Goal: Transaction & Acquisition: Purchase product/service

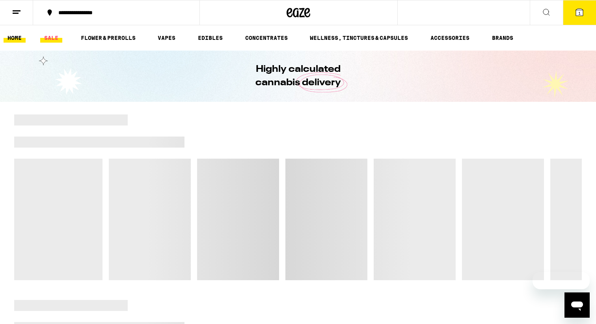
click at [48, 35] on link "SALE" at bounding box center [51, 37] width 22 height 9
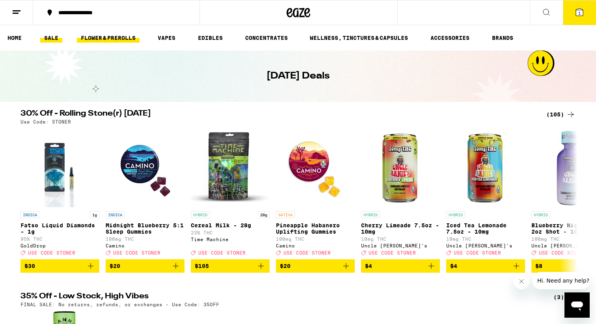
click at [108, 37] on link "FLOWER & PREROLLS" at bounding box center [108, 37] width 63 height 9
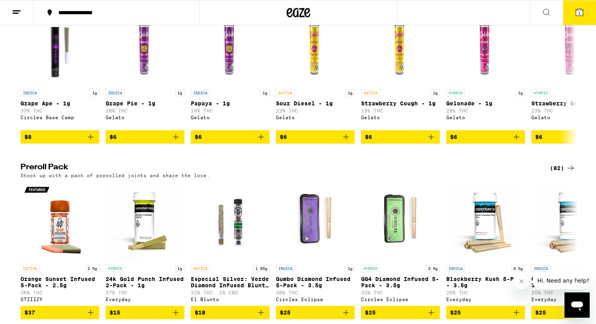
scroll to position [468, 0]
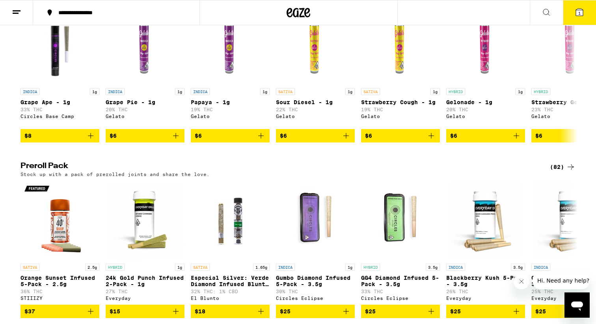
click at [47, 172] on h2 "Preroll Pack" at bounding box center [279, 166] width 516 height 9
click at [50, 172] on h2 "Preroll Pack" at bounding box center [279, 166] width 516 height 9
click at [562, 172] on div "(82)" at bounding box center [563, 166] width 26 height 9
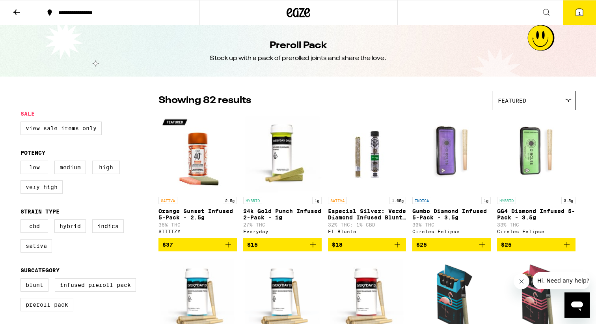
click at [32, 193] on label "Very High" at bounding box center [42, 186] width 42 height 13
click at [22, 162] on input "Very High" at bounding box center [22, 162] width 0 height 0
checkbox input "true"
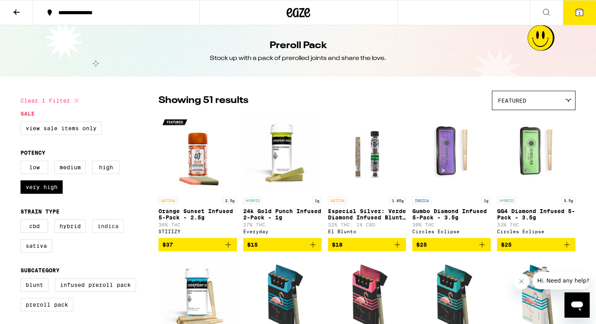
click at [111, 232] on label "Indica" at bounding box center [108, 225] width 32 height 13
click at [22, 221] on input "Indica" at bounding box center [22, 220] width 0 height 0
checkbox input "true"
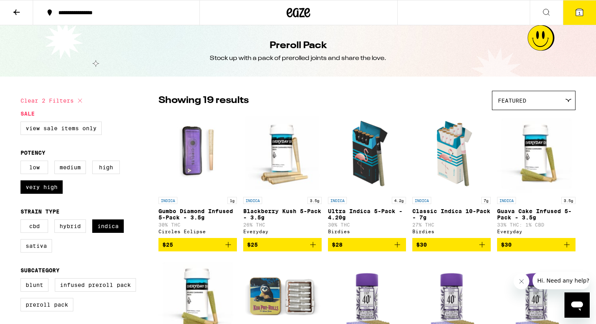
click at [153, 106] on div "Clear 2 filters" at bounding box center [90, 101] width 138 height 20
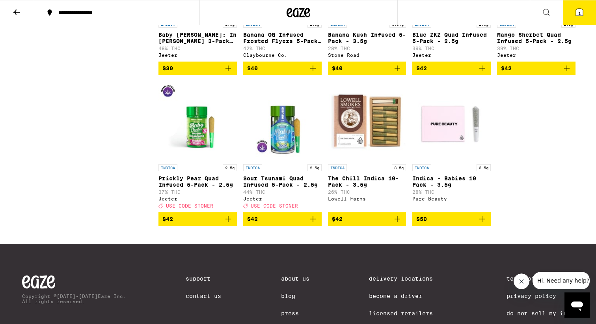
scroll to position [465, 0]
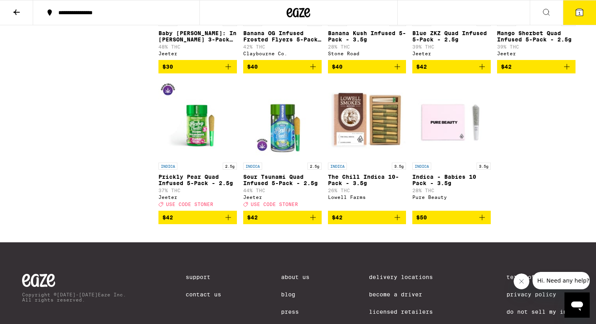
click at [378, 222] on span "$42" at bounding box center [367, 217] width 71 height 9
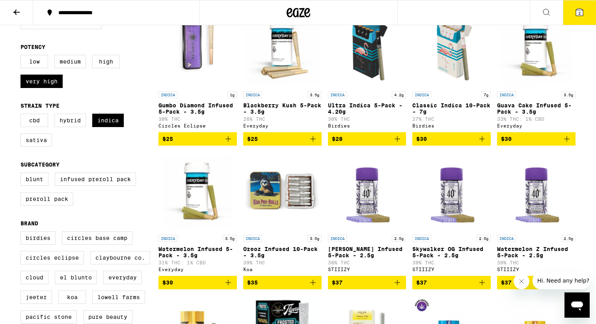
scroll to position [0, 0]
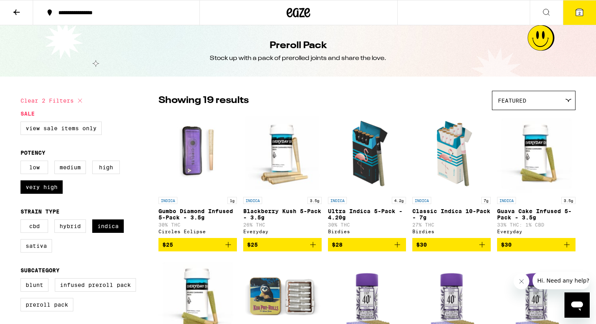
click at [578, 7] on button "2" at bounding box center [579, 12] width 33 height 24
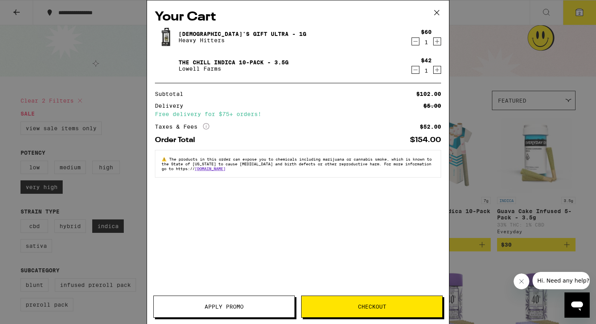
click at [416, 42] on icon "Decrement" at bounding box center [415, 41] width 7 height 9
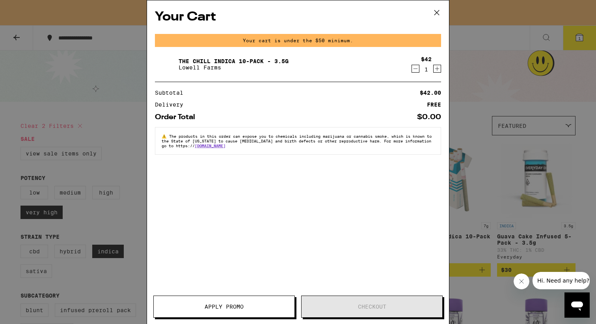
click at [102, 155] on div "Your Cart Your cart is under the $50 minimum. The Chill Indica 10-Pack - 3.5g L…" at bounding box center [298, 162] width 596 height 324
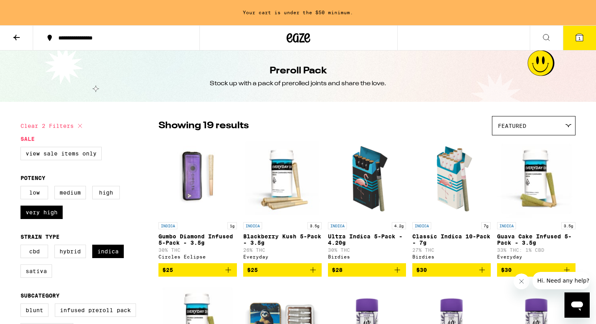
click at [300, 38] on icon at bounding box center [299, 38] width 24 height 14
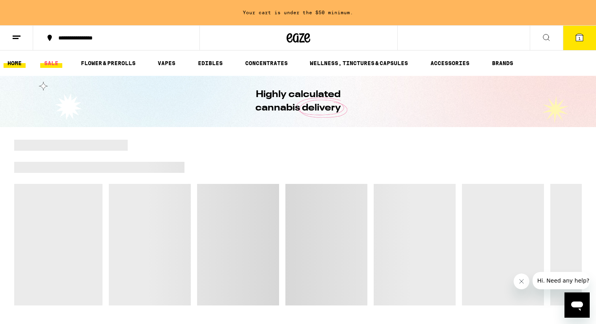
click at [50, 64] on link "SALE" at bounding box center [51, 62] width 22 height 9
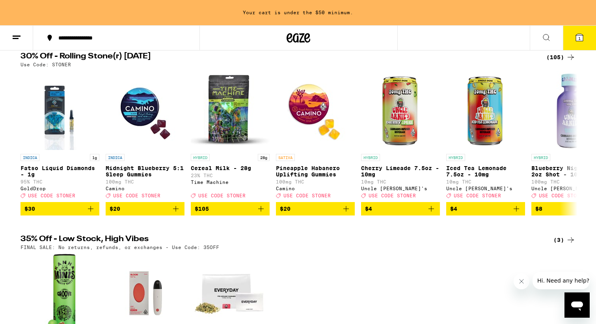
scroll to position [78, 0]
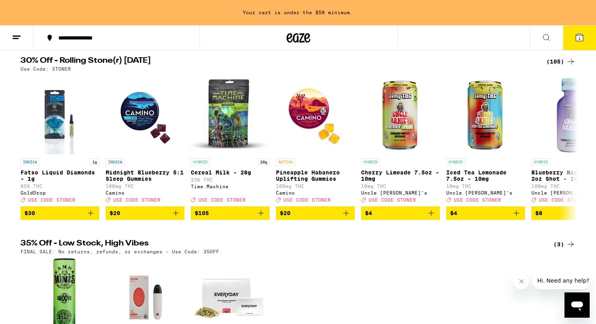
click at [558, 61] on div "(105)" at bounding box center [560, 61] width 29 height 9
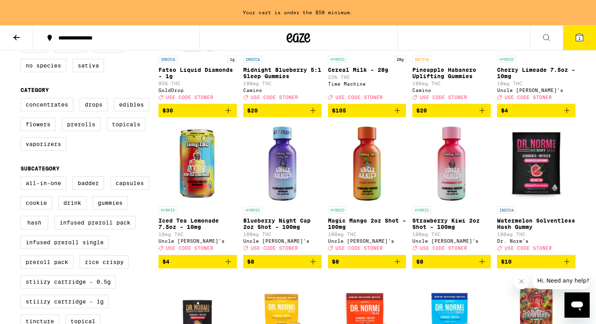
scroll to position [168, 0]
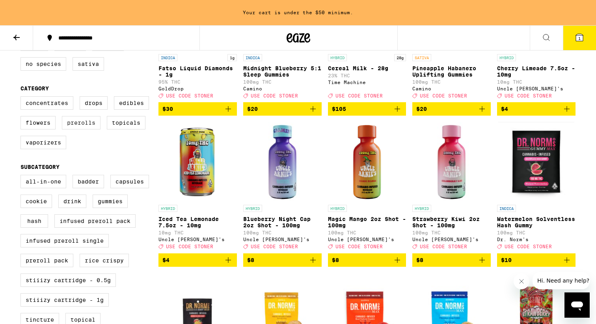
click at [89, 129] on label "Prerolls" at bounding box center [81, 122] width 39 height 13
click at [22, 98] on input "Prerolls" at bounding box center [22, 97] width 0 height 0
checkbox input "true"
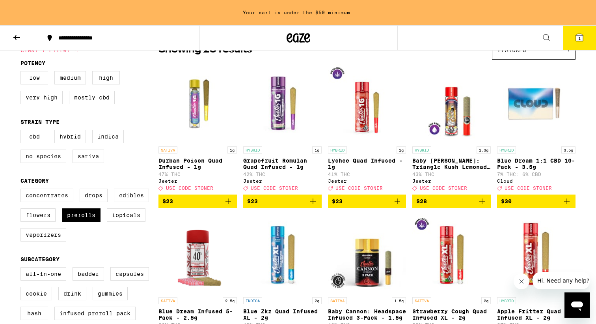
scroll to position [66, 0]
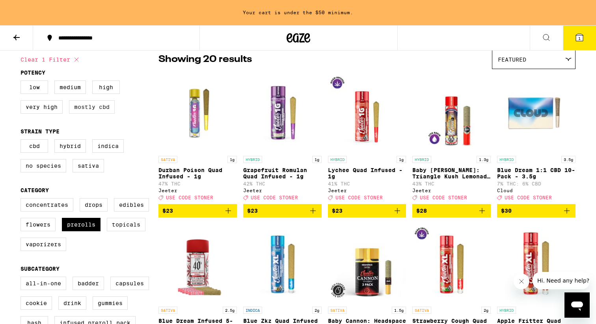
click at [78, 109] on label "Mostly CBD" at bounding box center [92, 106] width 46 height 13
click at [22, 82] on input "Mostly CBD" at bounding box center [22, 82] width 0 height 0
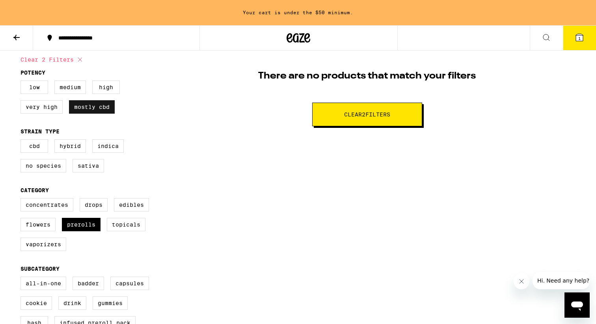
click at [76, 109] on label "Mostly CBD" at bounding box center [92, 106] width 46 height 13
click at [22, 82] on input "Mostly CBD" at bounding box center [22, 82] width 0 height 0
checkbox input "false"
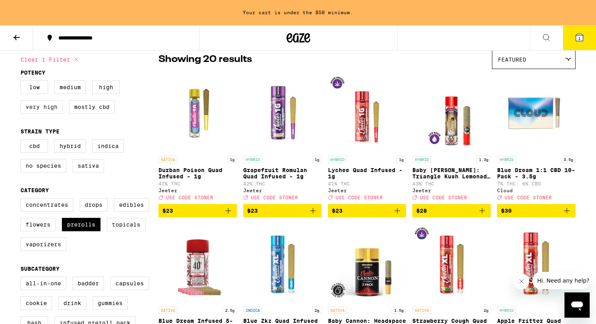
click at [42, 112] on label "Very High" at bounding box center [42, 106] width 42 height 13
click at [22, 82] on input "Very High" at bounding box center [22, 82] width 0 height 0
checkbox input "true"
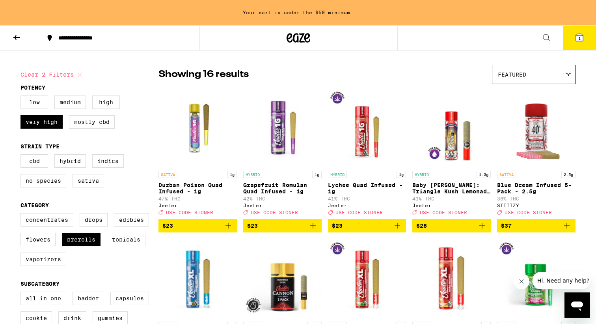
scroll to position [90, 0]
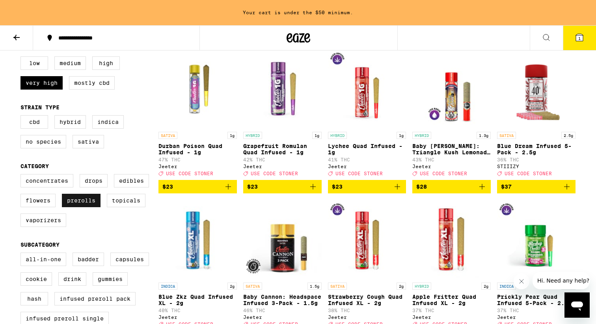
click at [93, 207] on label "Prerolls" at bounding box center [81, 200] width 39 height 13
click at [22, 175] on input "Prerolls" at bounding box center [22, 175] width 0 height 0
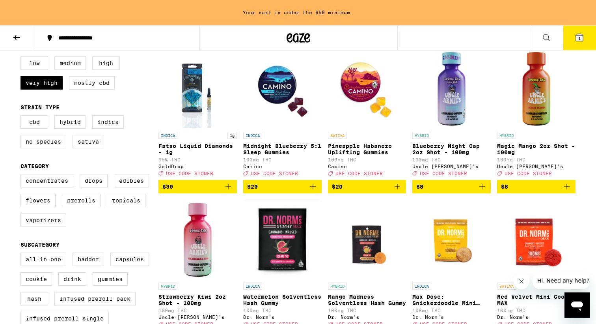
click at [581, 40] on icon at bounding box center [579, 37] width 7 height 7
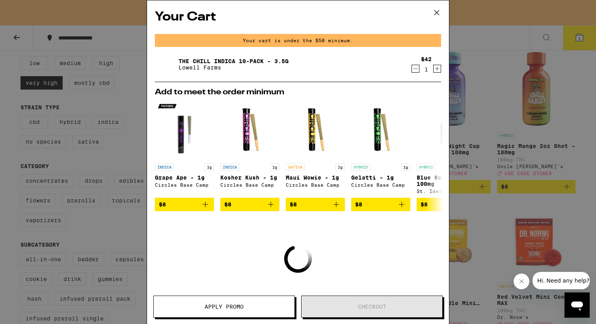
click at [523, 48] on div "Your Cart Your cart is under the $50 minimum. The Chill Indica 10-Pack - 3.5g L…" at bounding box center [298, 162] width 596 height 324
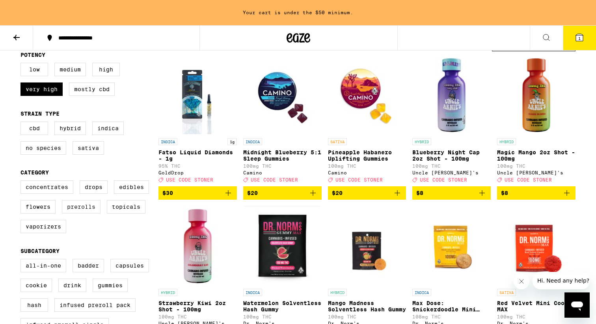
scroll to position [94, 0]
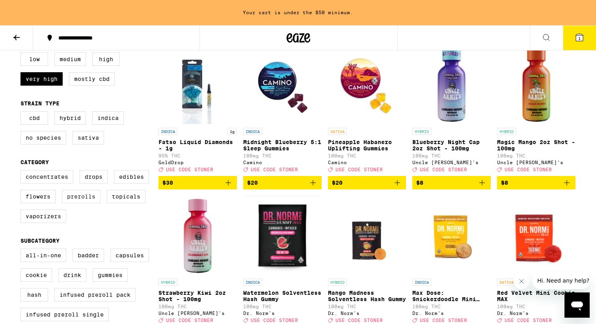
click at [82, 203] on label "Prerolls" at bounding box center [81, 196] width 39 height 13
click at [22, 172] on input "Prerolls" at bounding box center [22, 171] width 0 height 0
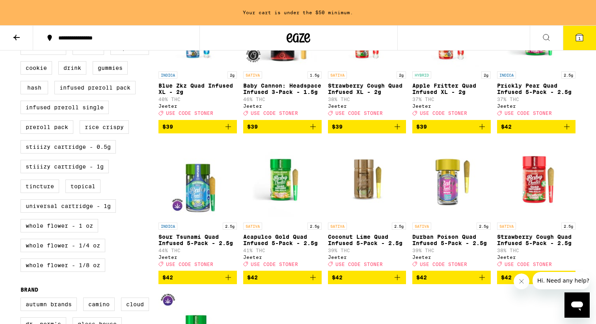
scroll to position [243, 0]
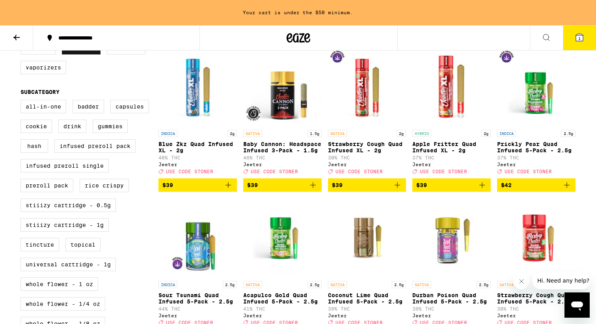
click at [76, 54] on label "Prerolls" at bounding box center [81, 47] width 39 height 13
click at [22, 23] on input "Prerolls" at bounding box center [22, 22] width 0 height 0
checkbox input "false"
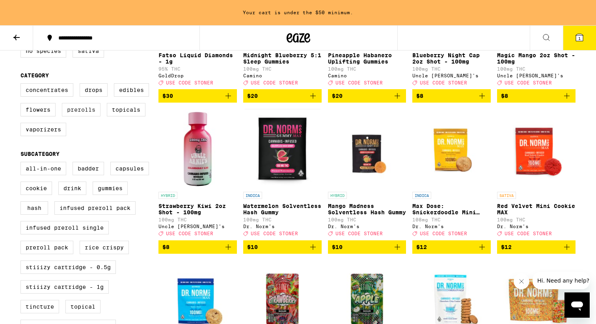
scroll to position [181, 0]
click at [44, 136] on label "Vaporizers" at bounding box center [44, 129] width 46 height 13
click at [22, 85] on input "Vaporizers" at bounding box center [22, 84] width 0 height 0
checkbox input "true"
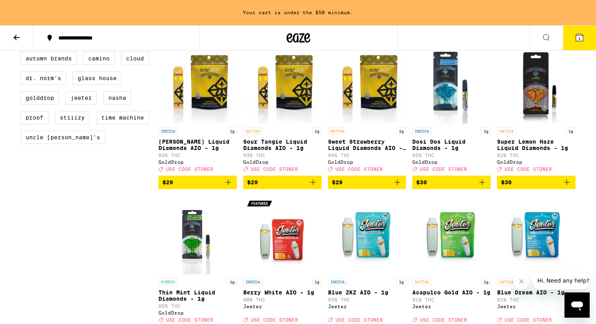
scroll to position [548, 0]
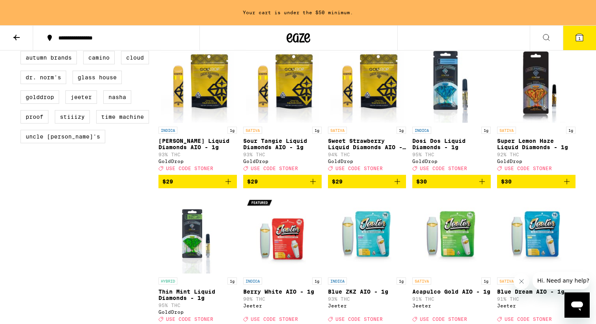
click at [196, 186] on span "$29" at bounding box center [197, 181] width 71 height 9
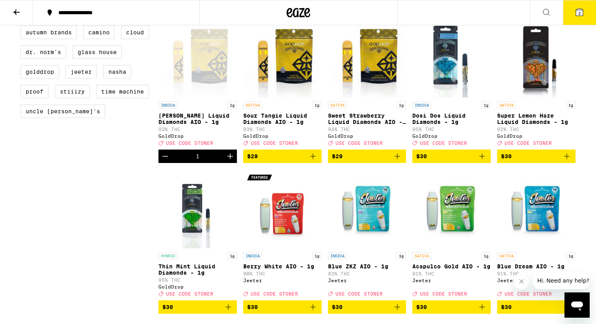
scroll to position [522, 0]
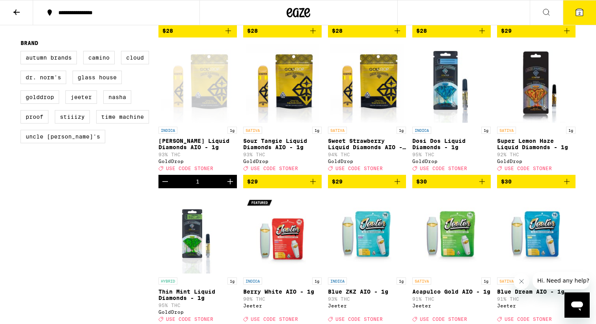
click at [572, 17] on button "2" at bounding box center [579, 12] width 33 height 24
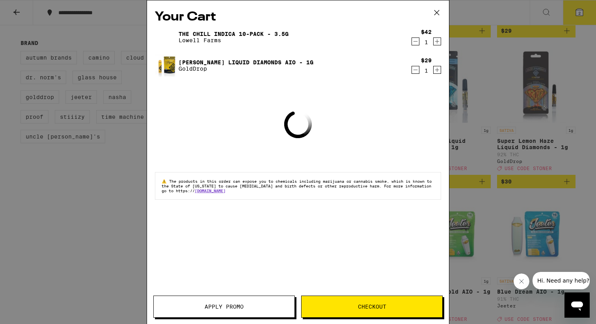
click at [246, 306] on span "Apply Promo" at bounding box center [224, 307] width 141 height 6
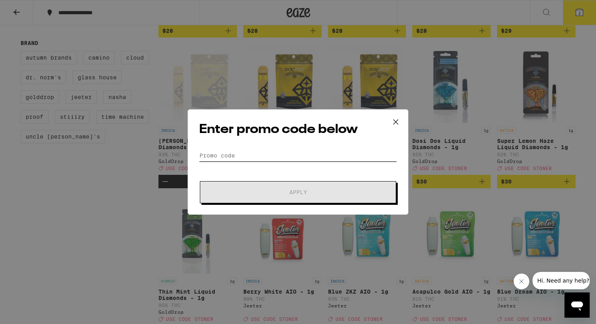
click at [266, 157] on input "Promo Code" at bounding box center [298, 155] width 198 height 12
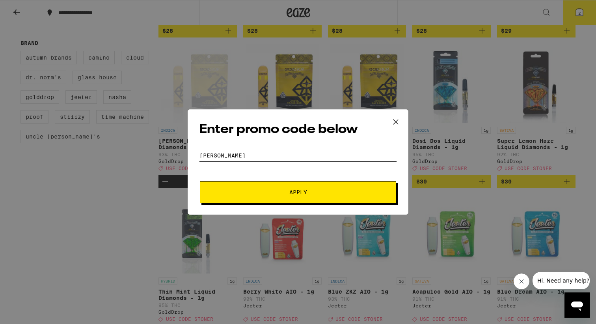
type input "STONER"
click at [200, 181] on button "Apply" at bounding box center [298, 192] width 196 height 22
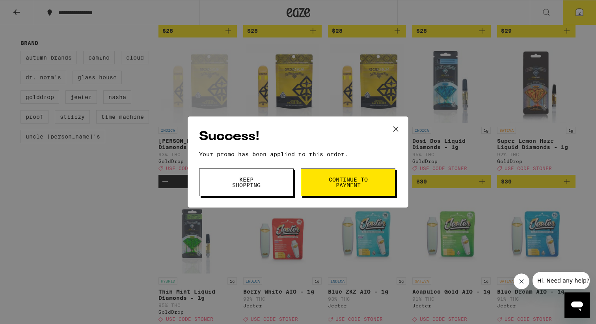
click at [277, 185] on button "Keep Shopping" at bounding box center [246, 182] width 95 height 28
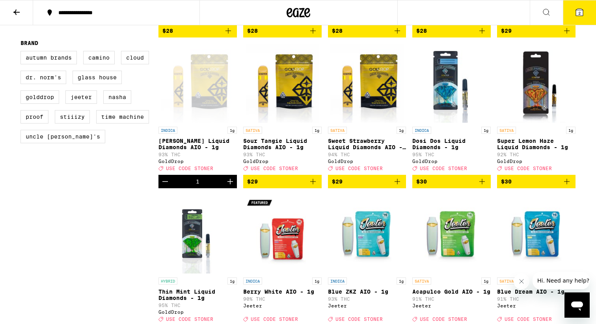
click at [576, 13] on icon at bounding box center [579, 11] width 9 height 9
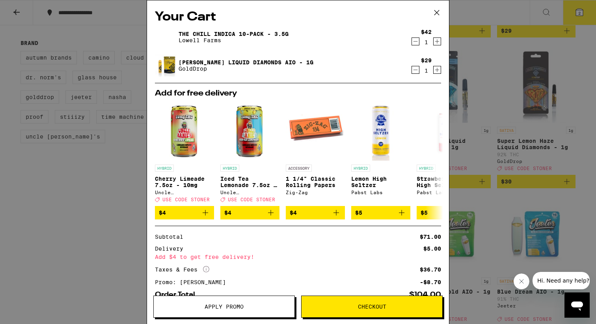
click at [415, 69] on icon "Decrement" at bounding box center [415, 69] width 7 height 9
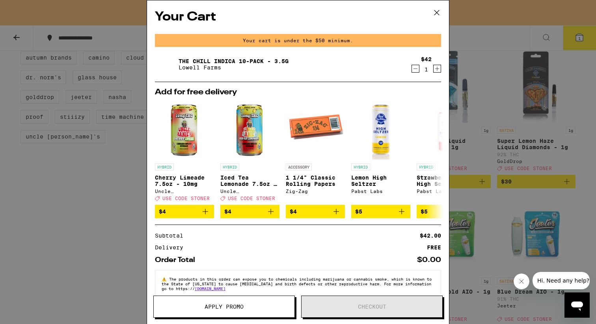
click at [124, 241] on div "Your Cart Your cart is under the $50 minimum. The Chill Indica 10-Pack - 3.5g L…" at bounding box center [298, 162] width 596 height 324
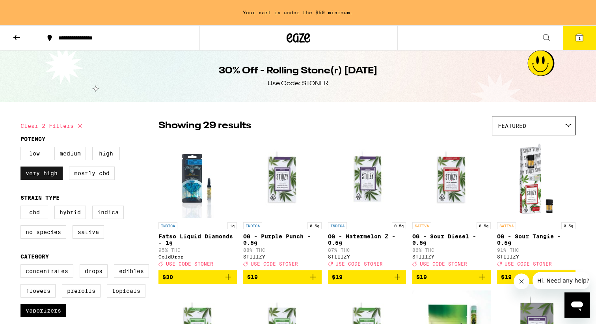
click at [52, 172] on label "Very High" at bounding box center [42, 172] width 42 height 13
click at [22, 148] on input "Very High" at bounding box center [22, 148] width 0 height 0
checkbox input "false"
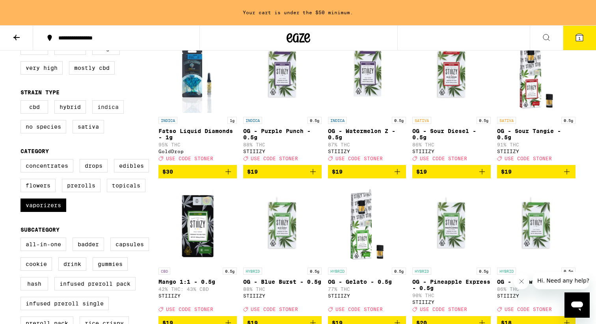
scroll to position [107, 0]
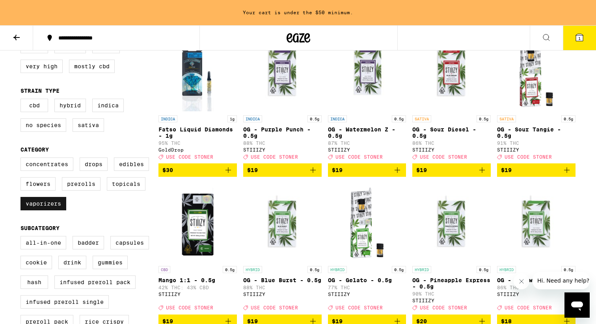
click at [41, 210] on label "Vaporizers" at bounding box center [44, 203] width 46 height 13
click at [22, 159] on input "Vaporizers" at bounding box center [22, 158] width 0 height 0
checkbox input "false"
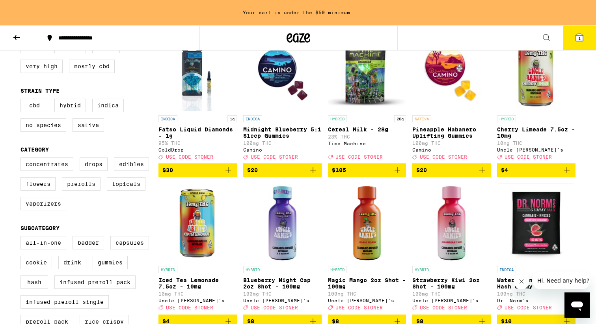
click at [73, 190] on label "Prerolls" at bounding box center [81, 183] width 39 height 13
click at [22, 159] on input "Prerolls" at bounding box center [22, 158] width 0 height 0
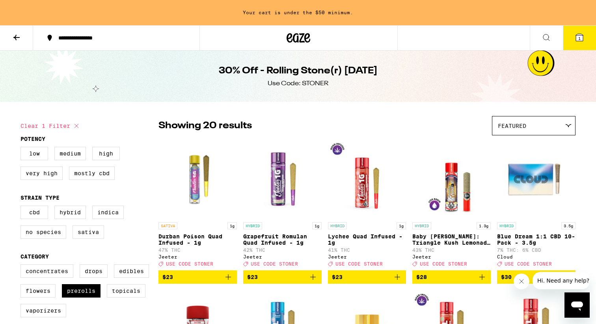
click at [516, 123] on span "Featured" at bounding box center [512, 126] width 28 height 6
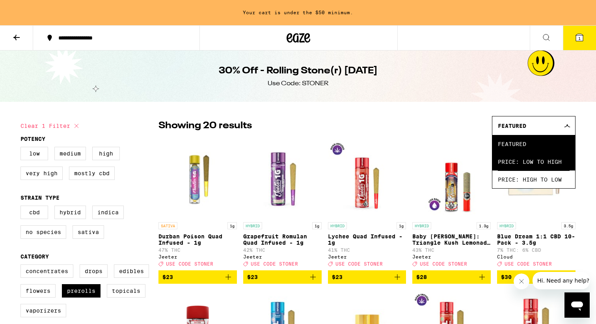
click at [512, 158] on span "Price: Low to High" at bounding box center [534, 162] width 72 height 18
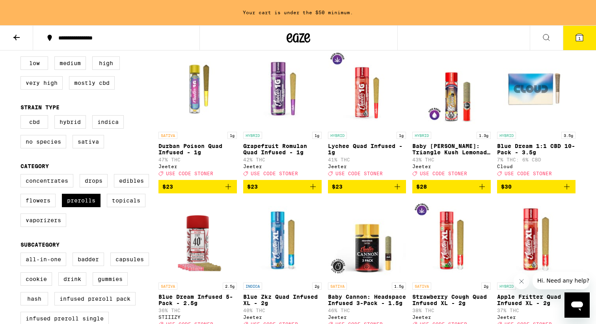
scroll to position [96, 0]
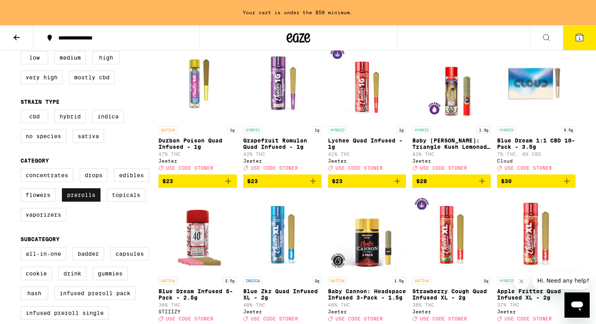
click at [90, 198] on label "Prerolls" at bounding box center [81, 194] width 39 height 13
click at [22, 170] on input "Prerolls" at bounding box center [22, 170] width 0 height 0
checkbox input "false"
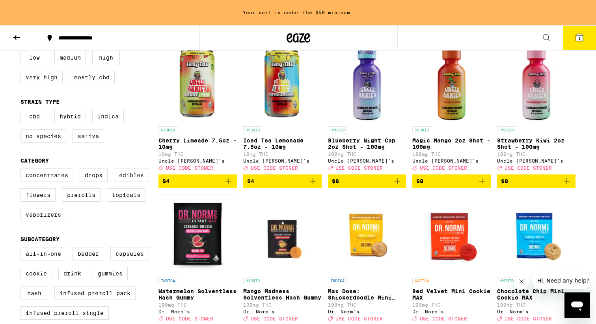
click at [121, 182] on label "Edibles" at bounding box center [131, 174] width 35 height 13
click at [22, 170] on input "Edibles" at bounding box center [22, 170] width 0 height 0
checkbox input "true"
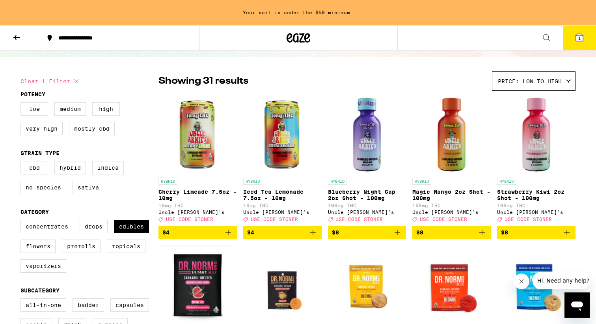
scroll to position [40, 0]
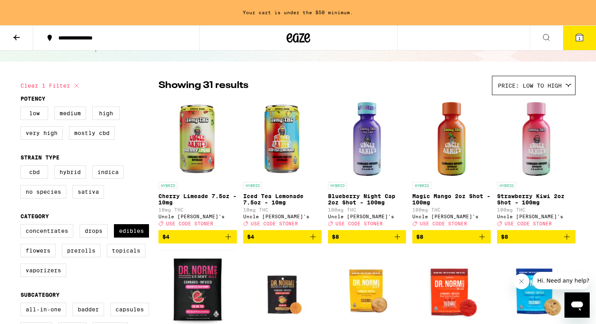
click at [387, 241] on span "$8" at bounding box center [367, 236] width 71 height 9
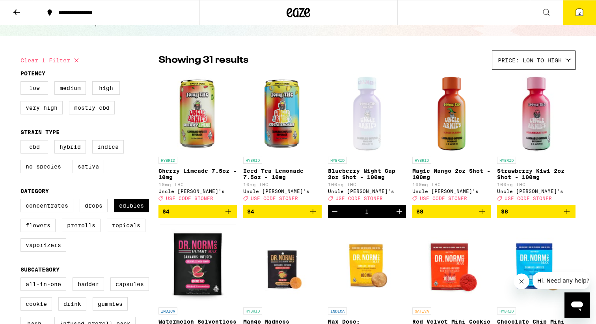
scroll to position [15, 0]
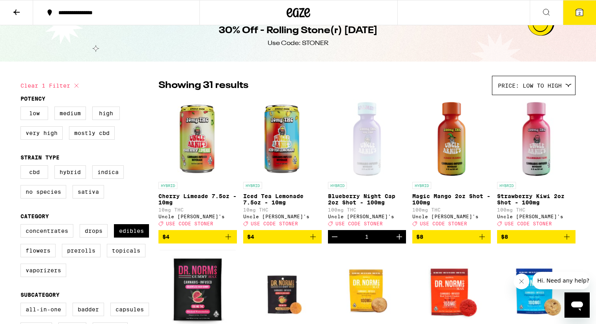
click at [575, 13] on icon at bounding box center [579, 11] width 9 height 9
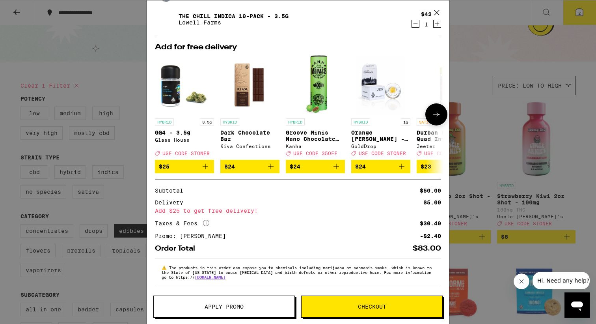
scroll to position [51, 0]
click at [207, 302] on button "Apply Promo" at bounding box center [224, 306] width 142 height 22
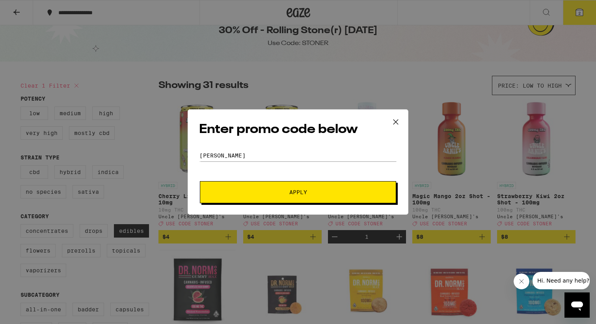
click at [280, 194] on span "Apply" at bounding box center [298, 192] width 142 height 6
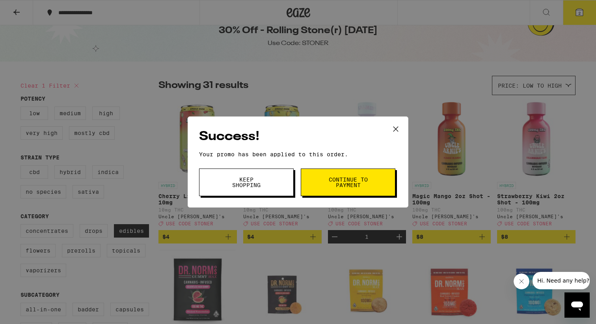
click at [265, 181] on span "Keep Shopping" at bounding box center [246, 182] width 40 height 11
click at [265, 181] on div "Success! Your promo has been applied to this order. Promo Code STONER Keep Shop…" at bounding box center [298, 162] width 596 height 324
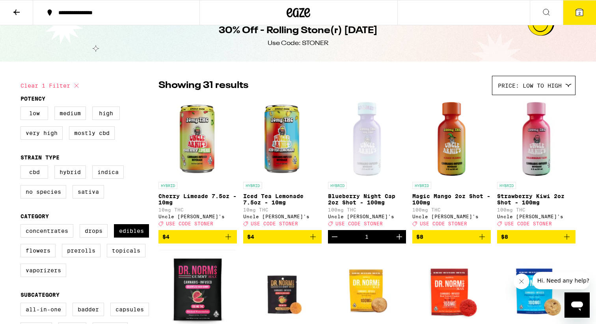
click at [580, 2] on div "Success! Your promo has been applied to this order. Promo Code Keep Shopping Co…" at bounding box center [298, 162] width 596 height 324
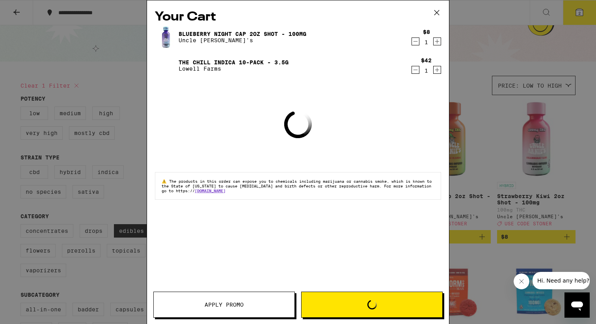
click at [580, 13] on div "Your Cart Blueberry Night Cap 2oz Shot - 100mg Uncle Arnie's $8 1 The Chill Ind…" at bounding box center [298, 162] width 596 height 324
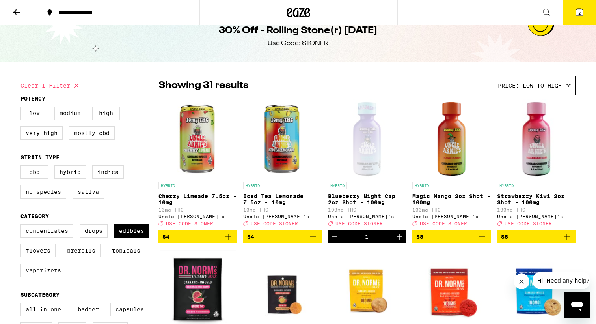
click at [580, 13] on span "2" at bounding box center [579, 13] width 2 height 5
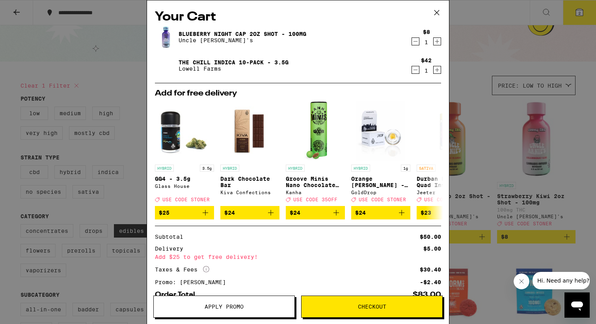
click at [416, 44] on icon "Decrement" at bounding box center [415, 41] width 7 height 9
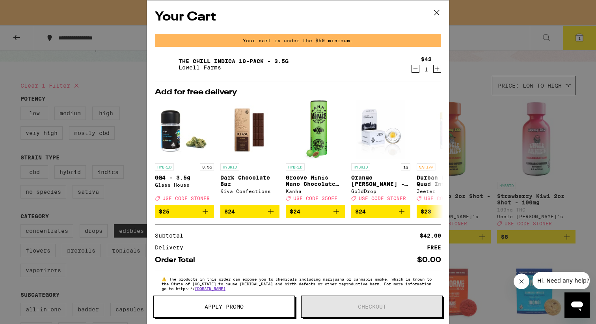
click at [8, 174] on div "Your Cart Your cart is under the $50 minimum. The Chill Indica 10-Pack - 3.5g L…" at bounding box center [298, 162] width 596 height 324
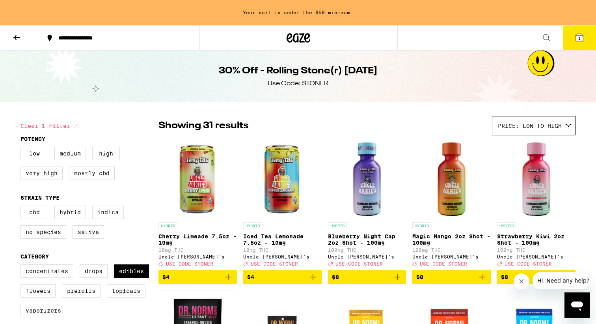
click at [575, 43] on button "1" at bounding box center [579, 38] width 33 height 24
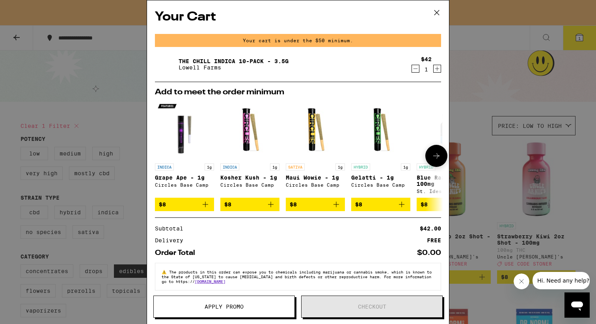
click at [275, 206] on icon "Add to bag" at bounding box center [270, 204] width 9 height 9
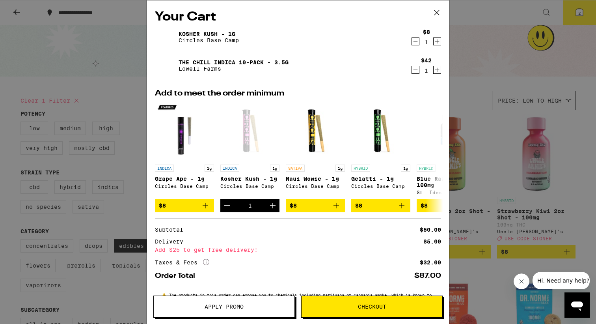
click at [190, 309] on span "Apply Promo" at bounding box center [224, 307] width 141 height 6
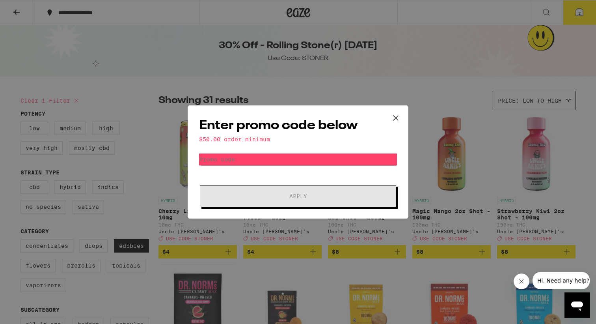
click at [398, 116] on icon at bounding box center [395, 118] width 5 height 5
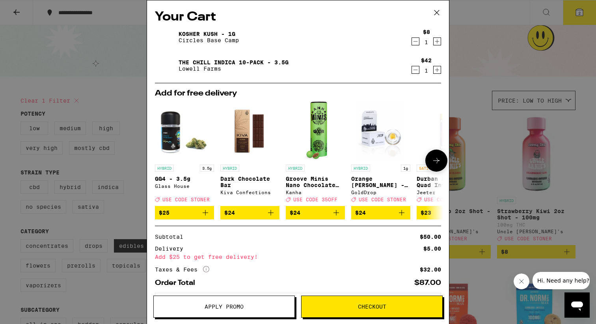
scroll to position [40, 0]
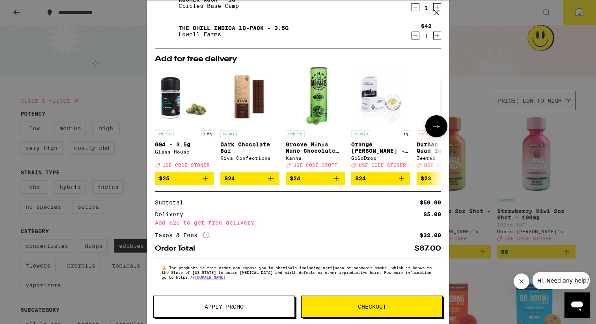
click at [434, 121] on icon at bounding box center [436, 125] width 9 height 9
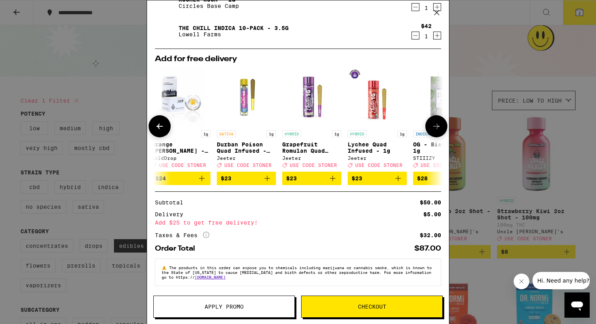
scroll to position [0, 200]
click at [435, 121] on icon at bounding box center [436, 125] width 9 height 9
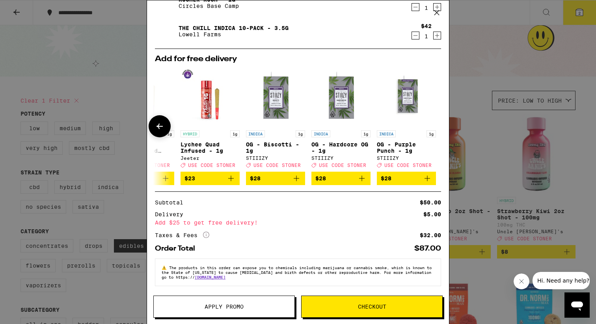
scroll to position [0, 368]
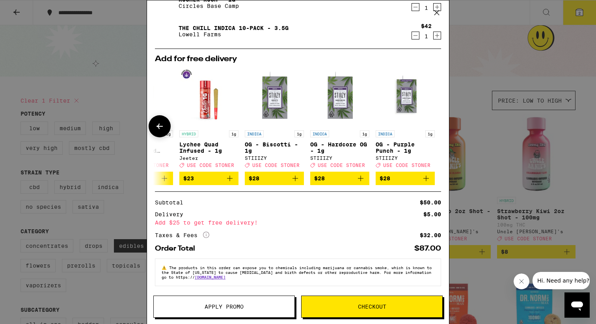
click at [435, 119] on div at bounding box center [436, 126] width 22 height 22
click at [509, 195] on div "Your Cart Kosher Kush - 1g Circles Base Camp $8 1 The Chill Indica 10-Pack - 3.…" at bounding box center [298, 162] width 596 height 324
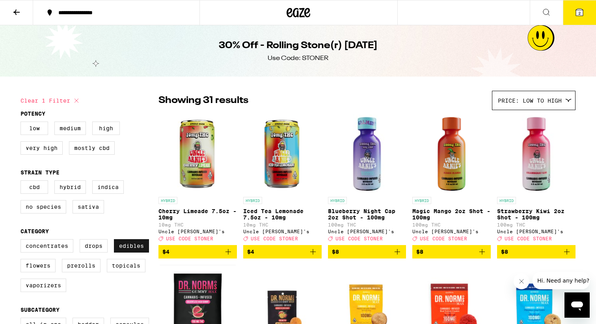
click at [125, 252] on label "Edibles" at bounding box center [131, 245] width 35 height 13
click at [22, 241] on input "Edibles" at bounding box center [22, 240] width 0 height 0
checkbox input "false"
click at [49, 292] on label "Vaporizers" at bounding box center [44, 284] width 46 height 13
click at [22, 241] on input "Vaporizers" at bounding box center [22, 240] width 0 height 0
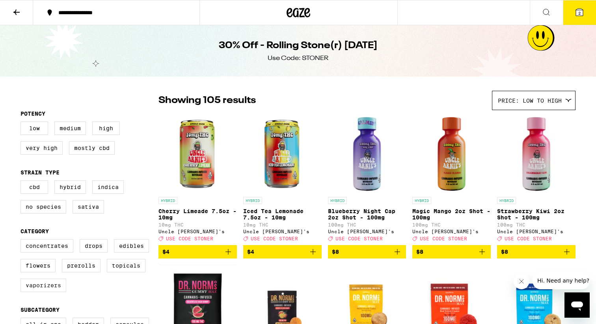
checkbox input "true"
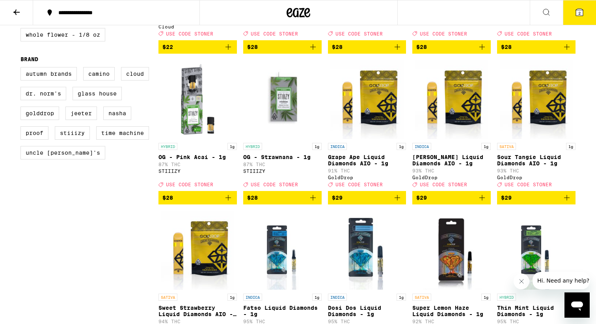
scroll to position [498, 0]
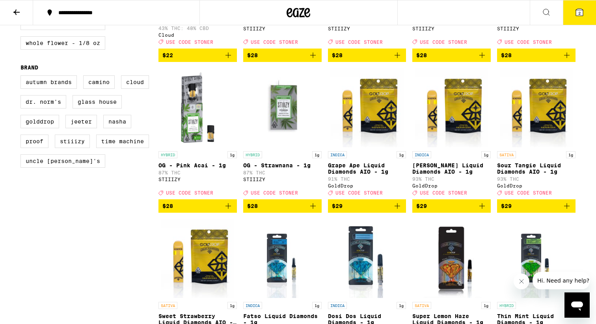
click at [481, 209] on icon "Add to bag" at bounding box center [482, 206] width 6 height 6
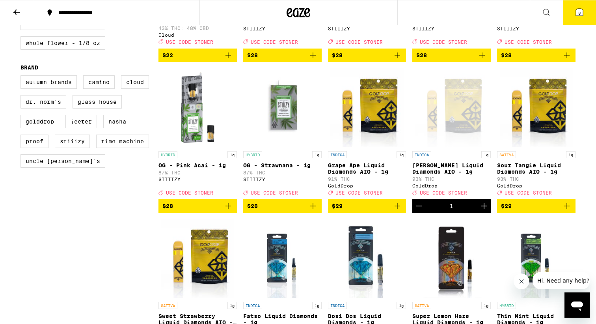
click at [579, 17] on button "3" at bounding box center [579, 12] width 33 height 24
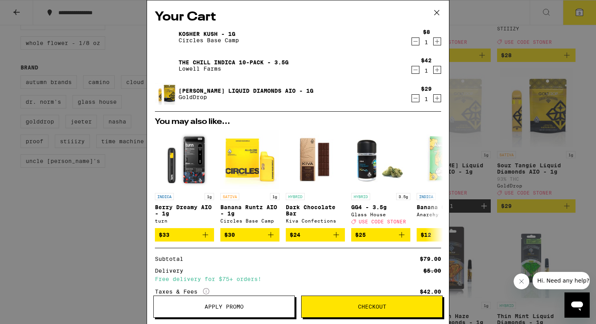
click at [415, 45] on icon "Decrement" at bounding box center [415, 41] width 7 height 9
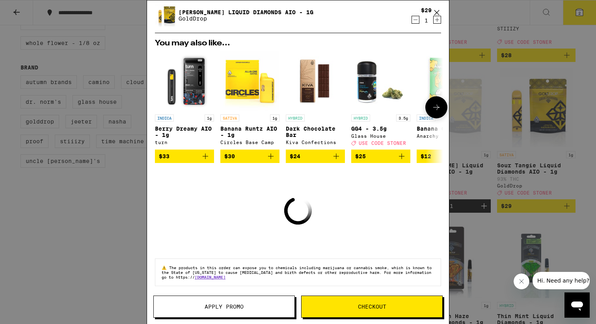
scroll to position [33, 0]
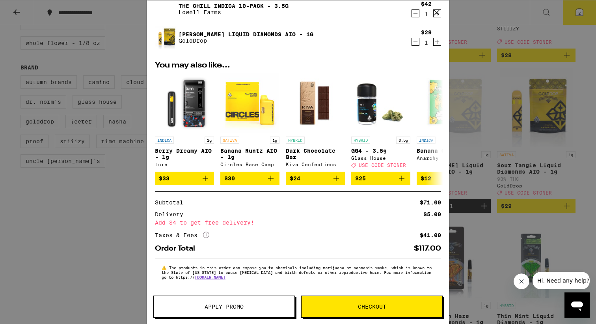
click at [208, 307] on span "Apply Promo" at bounding box center [224, 307] width 39 height 6
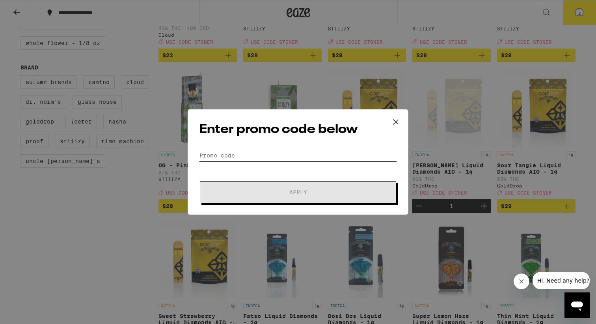
click at [242, 156] on input "Promo Code" at bounding box center [298, 155] width 198 height 12
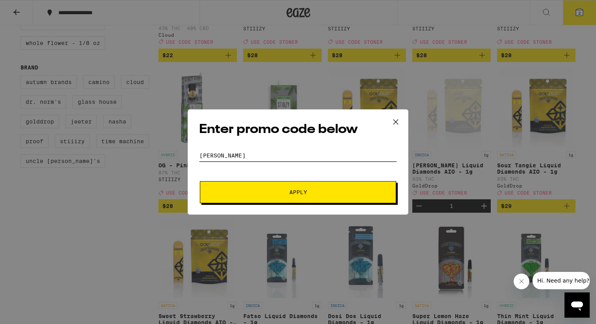
type input "[PERSON_NAME]"
click at [200, 181] on button "Apply" at bounding box center [298, 192] width 196 height 22
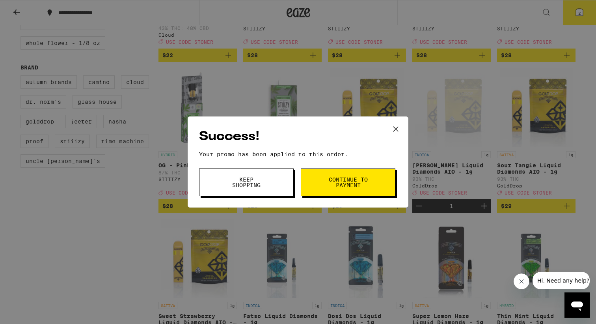
click at [327, 177] on button "Continue to payment" at bounding box center [348, 182] width 95 height 28
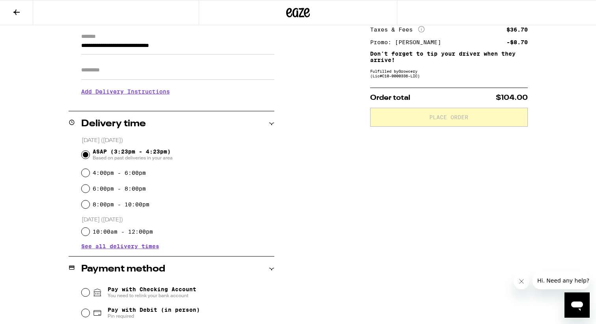
scroll to position [115, 0]
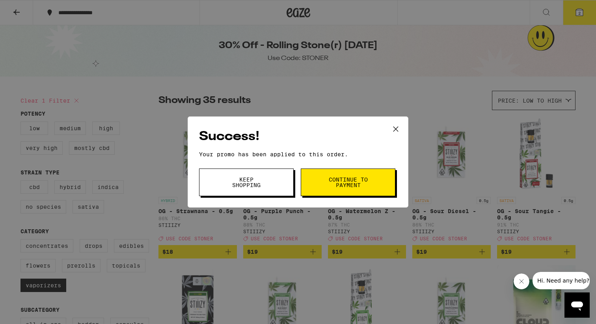
click at [383, 137] on h2 "Success!" at bounding box center [298, 137] width 198 height 18
click at [389, 134] on button at bounding box center [396, 129] width 24 height 25
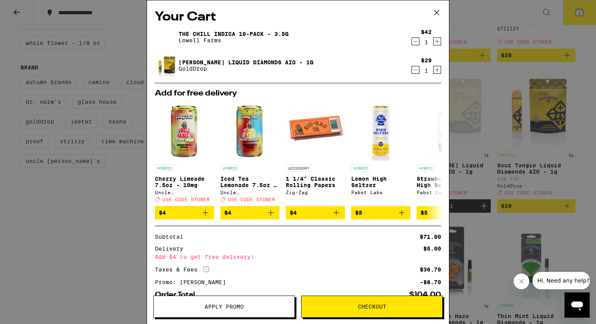
click at [415, 68] on icon "Decrement" at bounding box center [415, 69] width 7 height 9
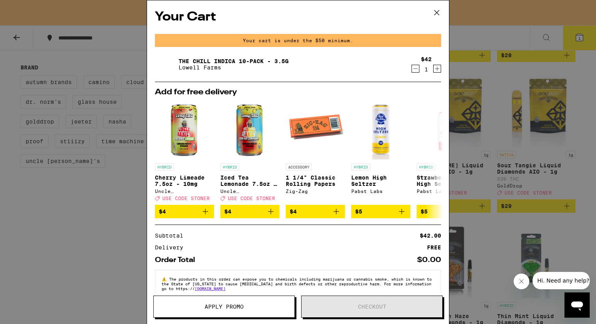
scroll to position [17, 0]
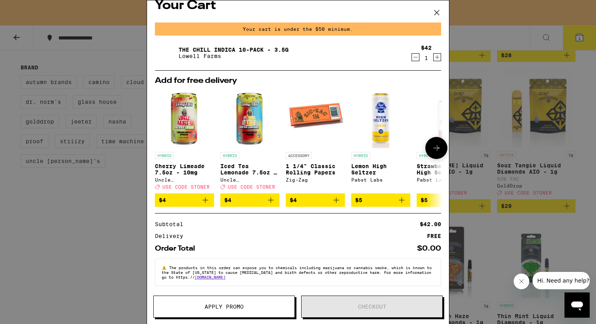
click at [437, 143] on icon at bounding box center [436, 147] width 9 height 9
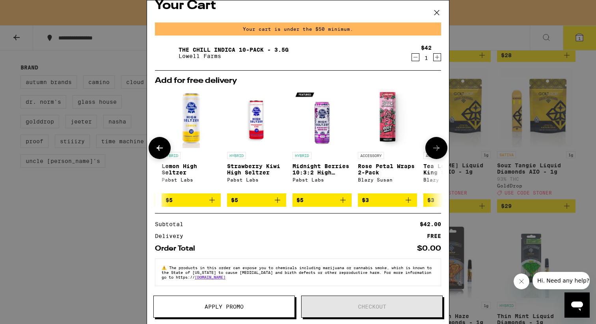
scroll to position [0, 200]
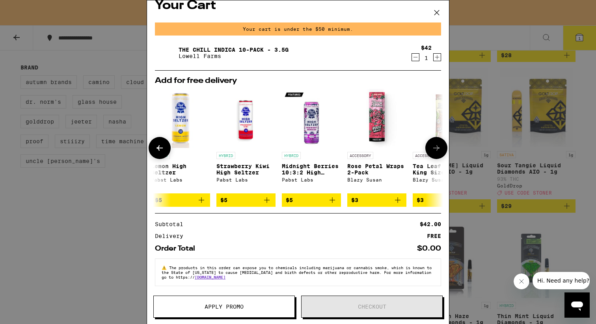
click at [436, 143] on icon at bounding box center [436, 147] width 9 height 9
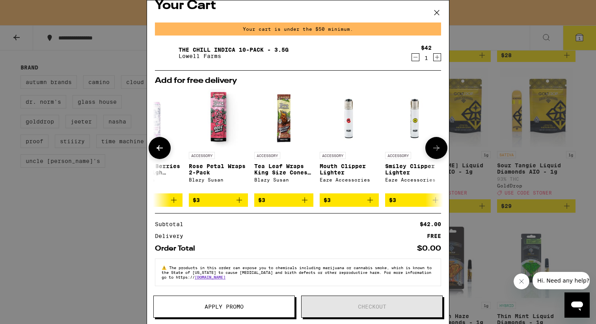
scroll to position [0, 368]
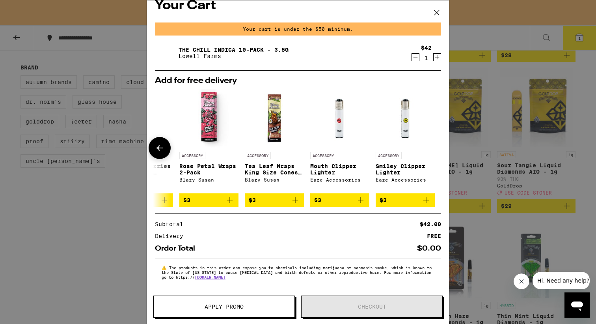
click at [157, 138] on button at bounding box center [160, 148] width 22 height 22
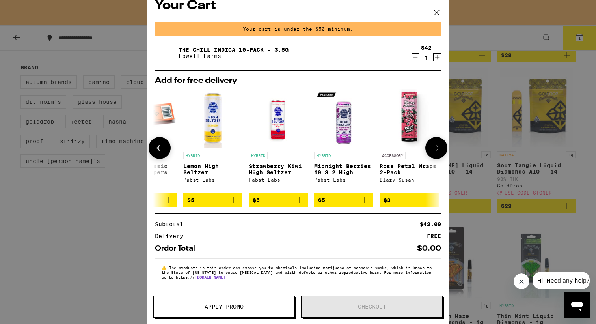
scroll to position [0, 168]
click at [157, 138] on button at bounding box center [160, 148] width 22 height 22
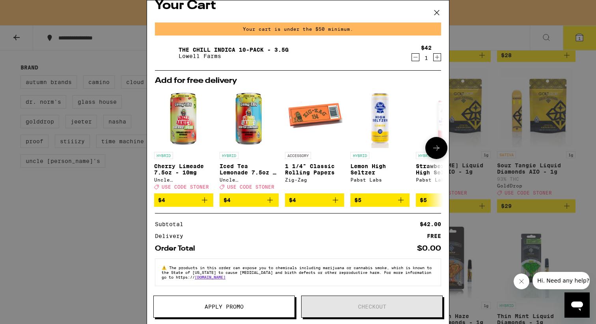
scroll to position [0, 0]
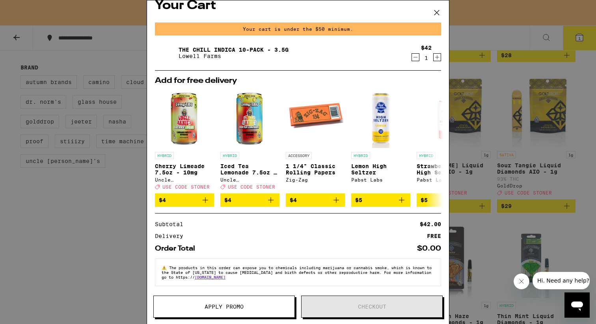
click at [60, 219] on div "Your Cart Your cart is under the $50 minimum. The Chill Indica 10-Pack - 3.5g L…" at bounding box center [298, 162] width 596 height 324
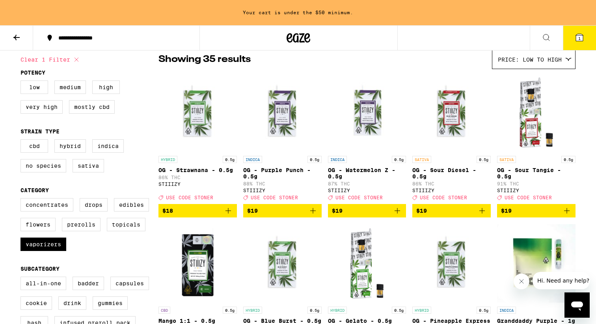
scroll to position [78, 0]
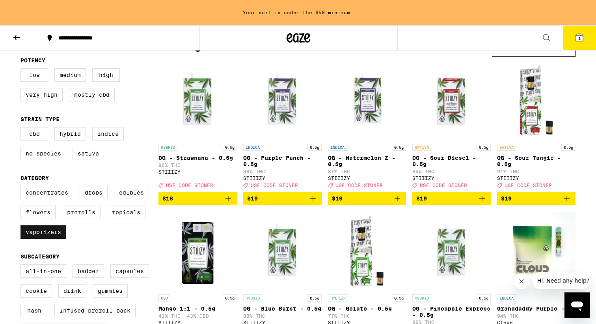
click at [52, 239] on label "Vaporizers" at bounding box center [44, 231] width 46 height 13
click at [22, 187] on input "Vaporizers" at bounding box center [22, 187] width 0 height 0
checkbox input "false"
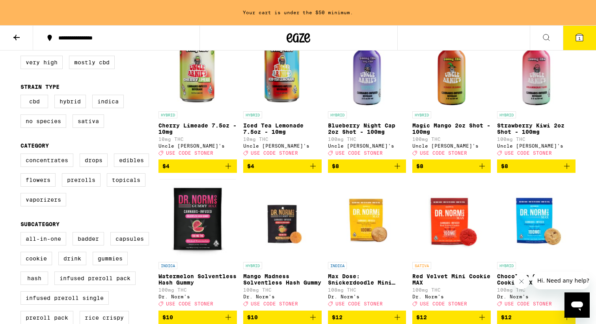
scroll to position [69, 0]
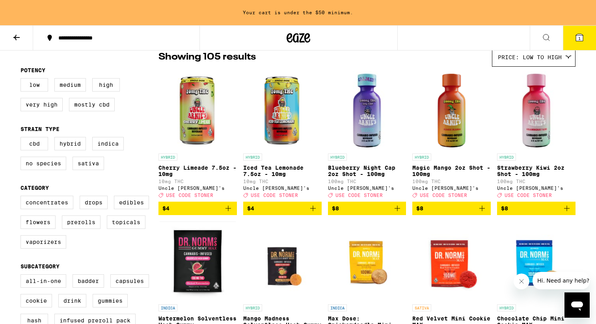
click at [388, 213] on span "$8" at bounding box center [367, 207] width 71 height 9
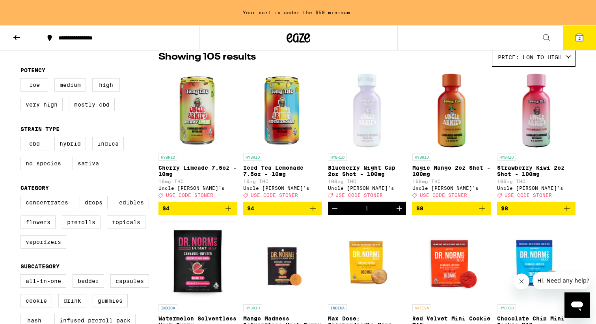
scroll to position [43, 0]
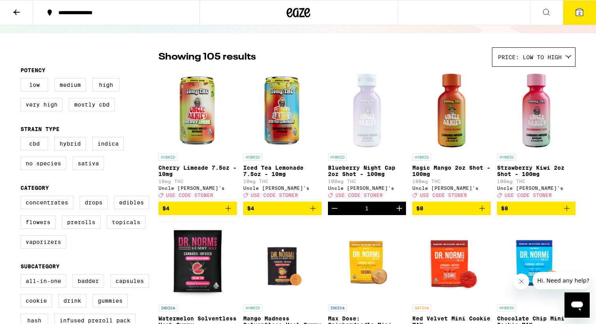
click at [572, 20] on button "2" at bounding box center [579, 12] width 33 height 24
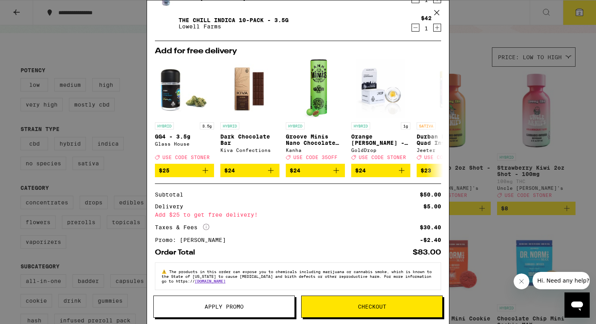
scroll to position [52, 0]
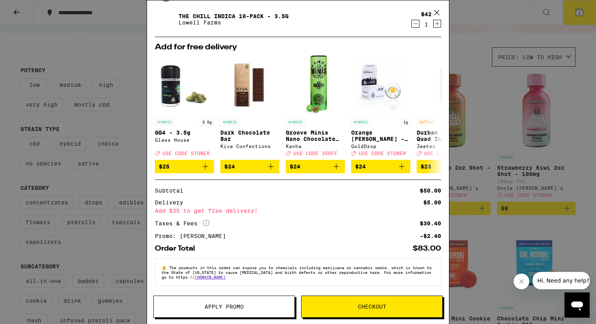
click at [253, 302] on button "Apply Promo" at bounding box center [224, 306] width 142 height 22
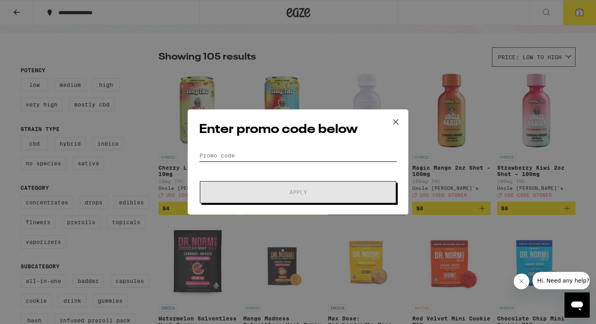
click at [277, 155] on input "Promo Code" at bounding box center [298, 155] width 198 height 12
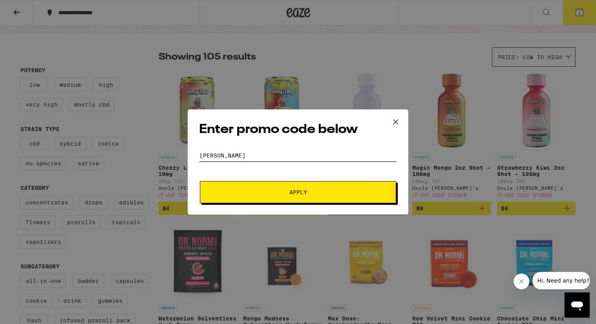
type input "[PERSON_NAME]"
click at [252, 189] on span "Apply" at bounding box center [298, 192] width 142 height 6
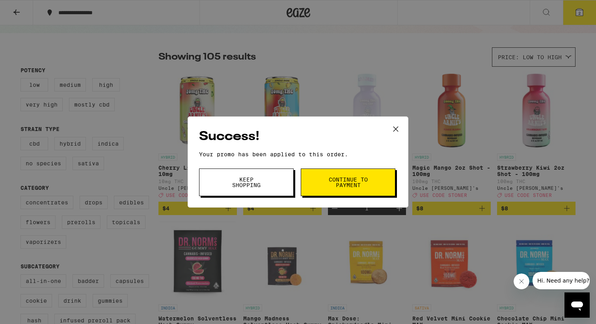
click at [349, 181] on span "Continue to payment" at bounding box center [348, 182] width 40 height 11
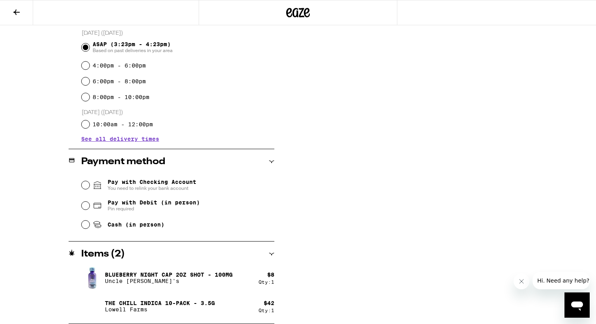
scroll to position [209, 0]
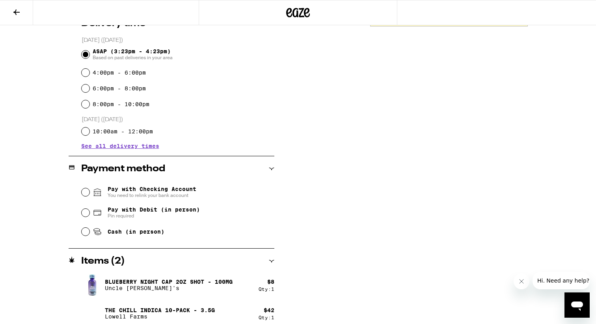
click at [158, 213] on span "Pay with Debit (in person)" at bounding box center [154, 209] width 92 height 6
click at [89, 213] on input "Pay with Debit (in person) Pin required" at bounding box center [86, 213] width 8 height 8
radio input "true"
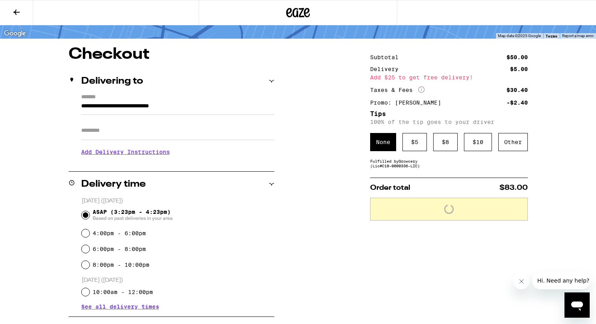
scroll to position [41, 0]
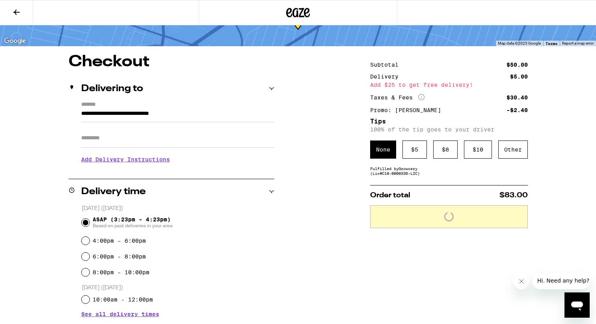
click at [231, 134] on input "Apt/Suite" at bounding box center [177, 138] width 193 height 19
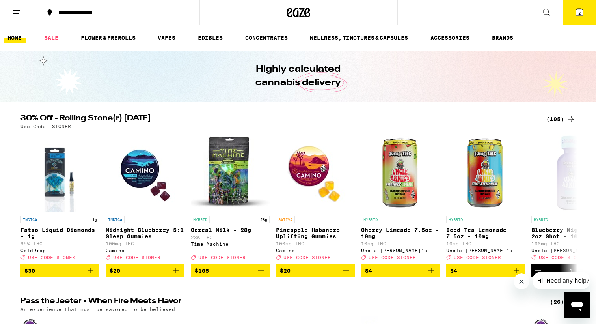
click at [15, 11] on icon at bounding box center [16, 11] width 9 height 9
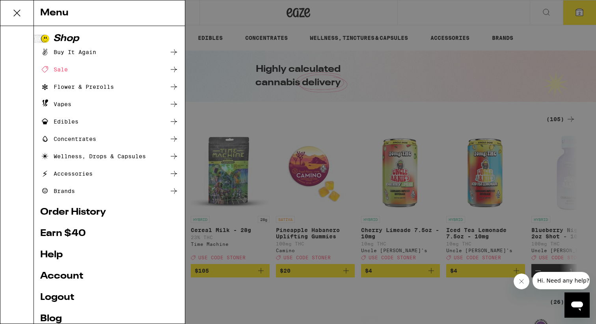
scroll to position [39, 0]
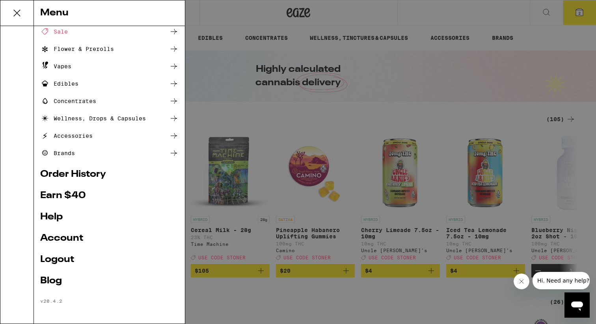
click at [55, 235] on link "Account" at bounding box center [109, 237] width 138 height 9
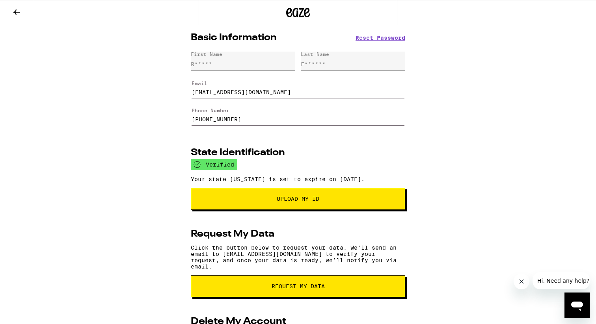
click at [12, 12] on icon at bounding box center [16, 11] width 9 height 9
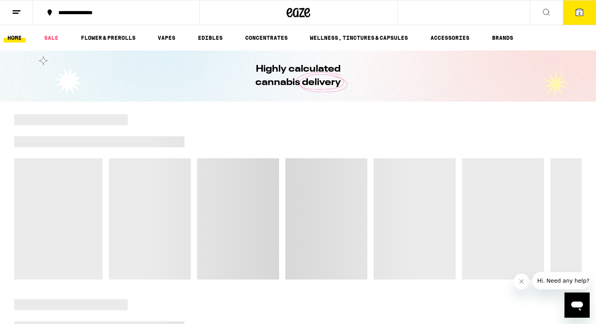
click at [15, 18] on button at bounding box center [16, 12] width 33 height 25
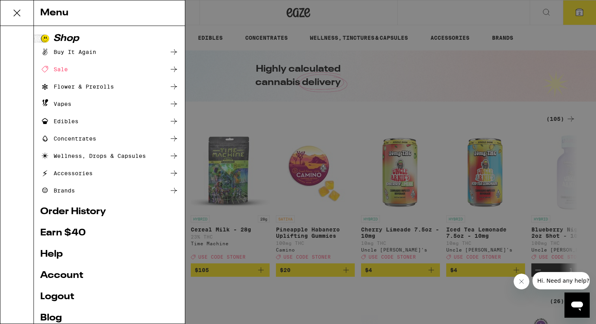
scroll to position [38, 0]
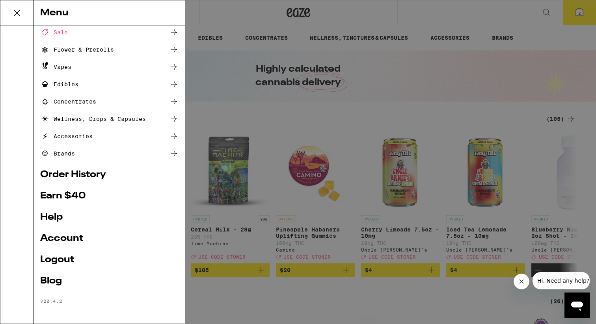
click at [64, 192] on link "Earn $ 40" at bounding box center [109, 196] width 138 height 9
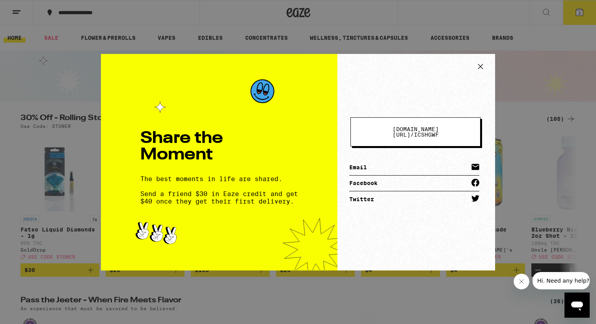
click at [80, 187] on div "Share the Moment The best moments in life are shared. Send a friend $30 in Eaze…" at bounding box center [298, 162] width 596 height 324
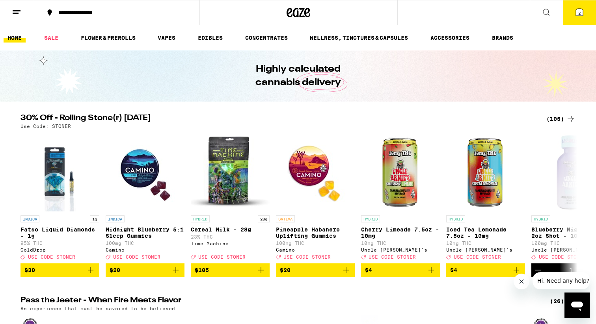
click at [571, 17] on button "2" at bounding box center [579, 12] width 33 height 24
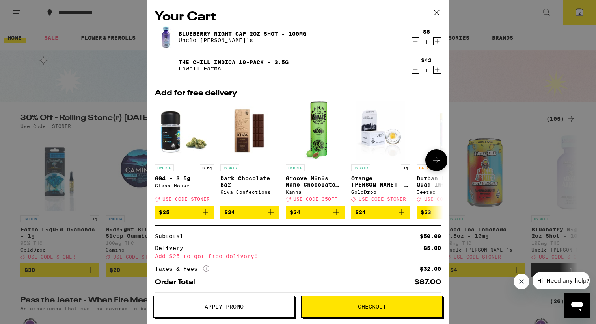
scroll to position [39, 0]
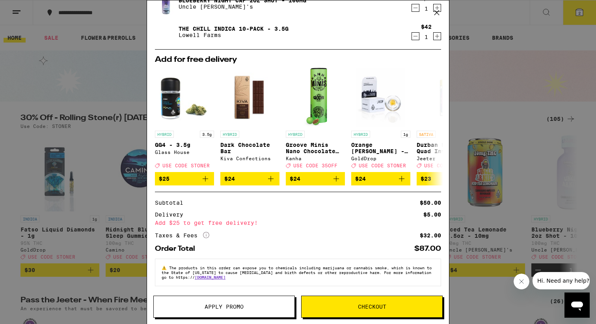
click at [259, 310] on button "Apply Promo" at bounding box center [224, 307] width 142 height 22
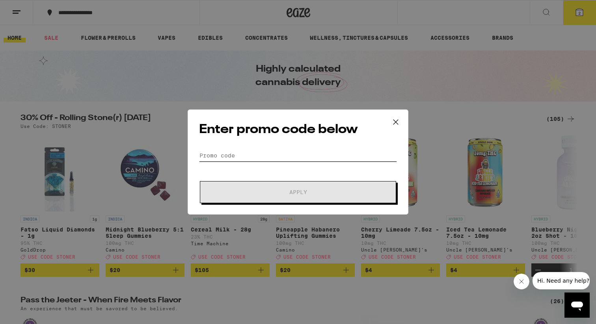
click at [262, 153] on input "Promo Code" at bounding box center [298, 156] width 198 height 12
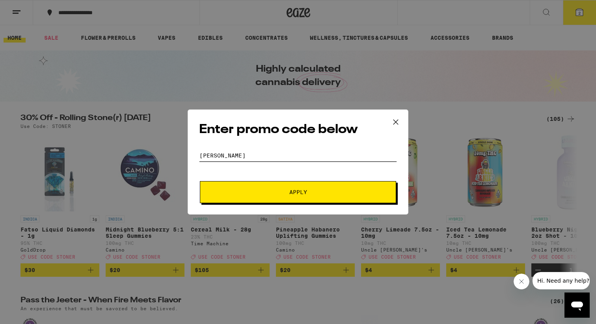
type input "[PERSON_NAME]"
click at [200, 181] on button "Apply" at bounding box center [298, 192] width 196 height 22
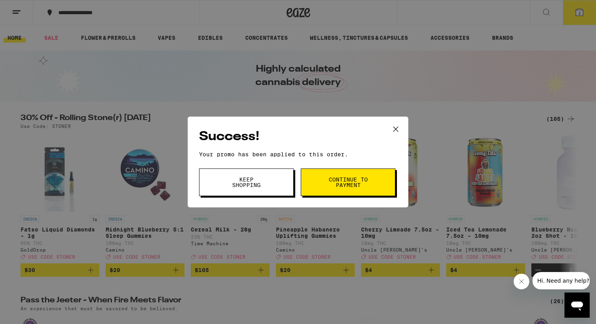
click at [332, 180] on span "Continue to payment" at bounding box center [348, 182] width 40 height 11
click at [245, 174] on button "Keep Shopping" at bounding box center [246, 183] width 95 height 28
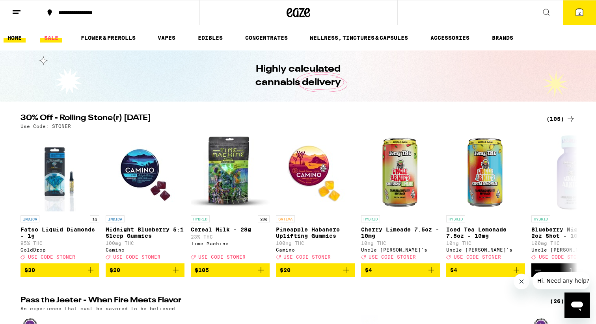
click at [47, 36] on link "SALE" at bounding box center [51, 37] width 22 height 9
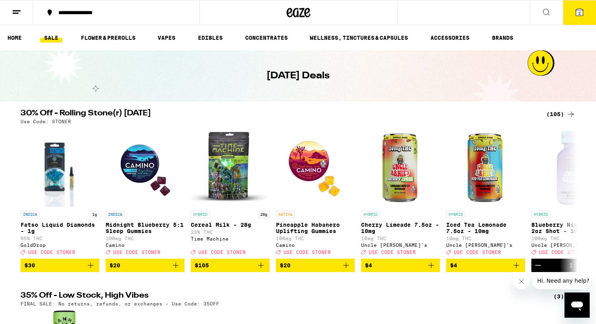
click at [0, 245] on div "30% Off - Rolling Stone(r) [DATE] (105) Use Code: [PERSON_NAME] INDICA 1g Fatso…" at bounding box center [298, 191] width 596 height 163
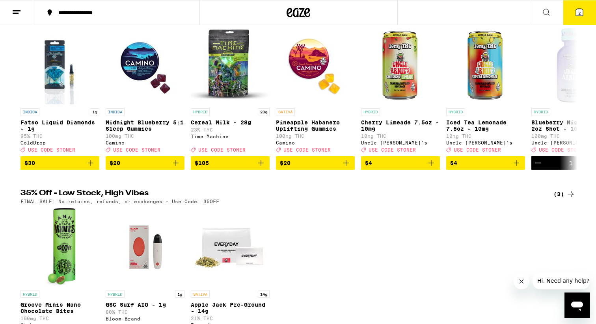
scroll to position [78, 0]
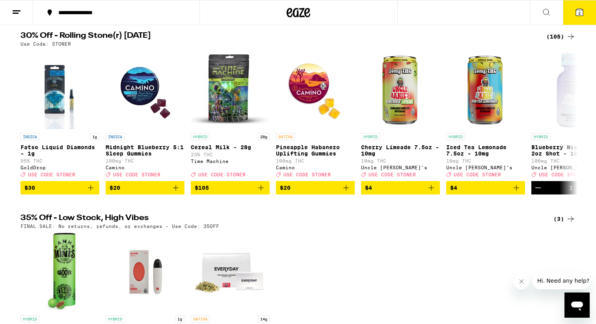
click at [552, 34] on div "(105)" at bounding box center [560, 36] width 29 height 9
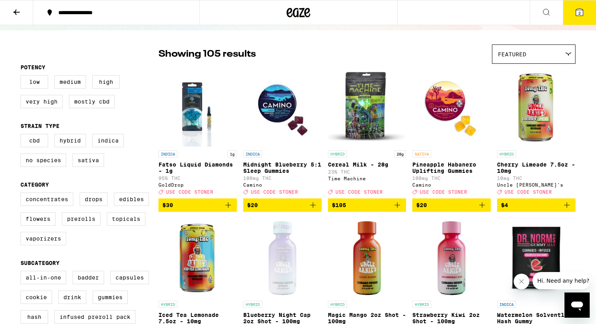
scroll to position [64, 0]
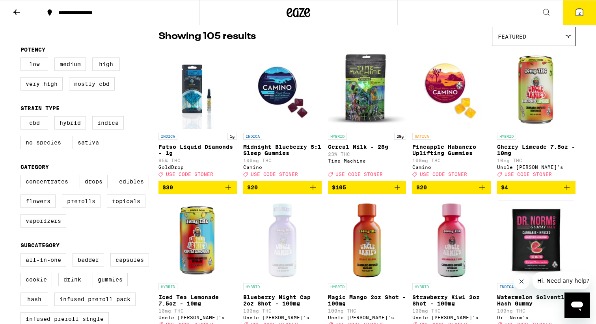
click at [80, 208] on label "Prerolls" at bounding box center [81, 201] width 39 height 13
click at [22, 177] on input "Prerolls" at bounding box center [22, 176] width 0 height 0
checkbox input "true"
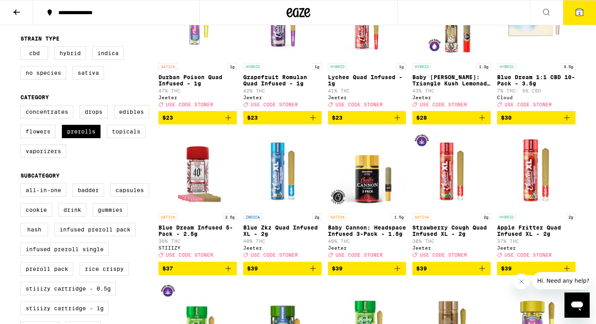
scroll to position [86, 0]
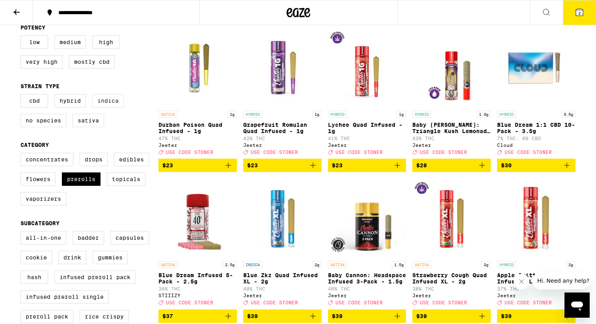
click at [106, 105] on label "Indica" at bounding box center [108, 100] width 32 height 13
click at [22, 96] on input "Indica" at bounding box center [22, 95] width 0 height 0
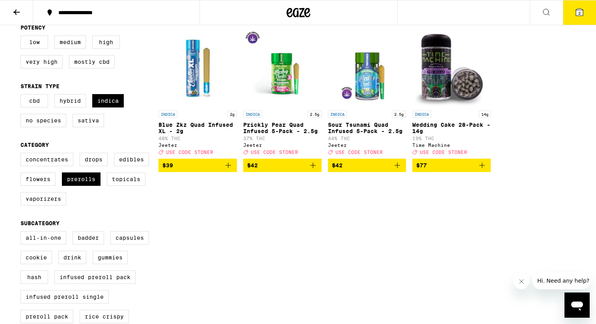
click at [295, 227] on div "Clear 2 filters Potency Low Medium High Very High Mostly CBD Strain Type CBD Hy…" at bounding box center [298, 295] width 568 height 594
click at [108, 104] on label "Indica" at bounding box center [108, 100] width 32 height 13
click at [22, 96] on input "Indica" at bounding box center [22, 95] width 0 height 0
checkbox input "false"
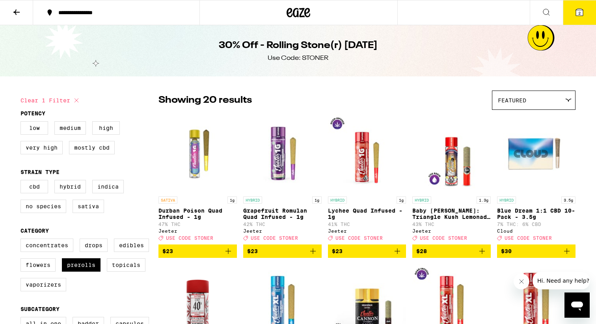
click at [545, 102] on div "Featured" at bounding box center [533, 100] width 83 height 19
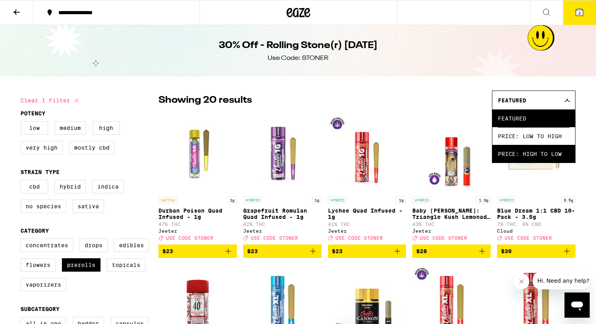
click at [532, 153] on span "Price: High to Low" at bounding box center [534, 154] width 72 height 18
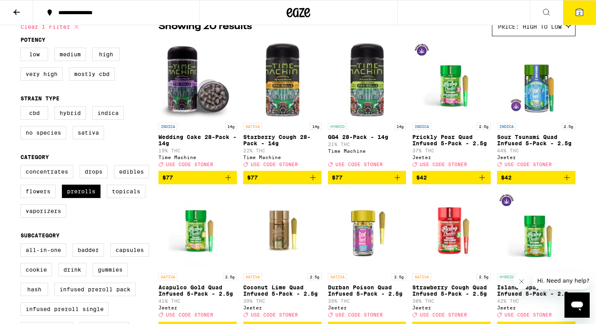
scroll to position [65, 0]
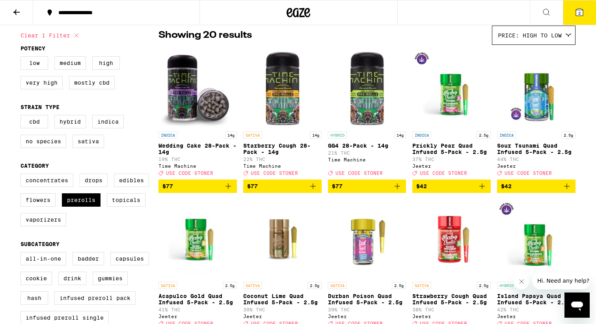
click at [229, 190] on icon "Add to bag" at bounding box center [228, 186] width 9 height 9
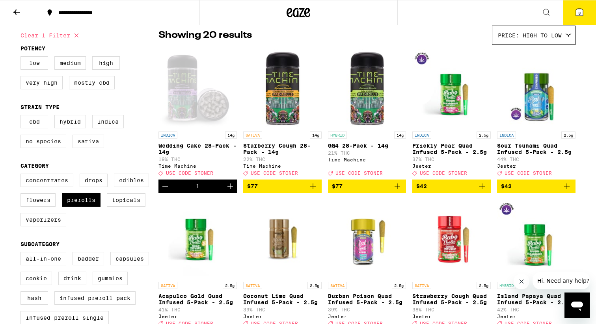
click at [574, 15] on button "3" at bounding box center [579, 12] width 33 height 24
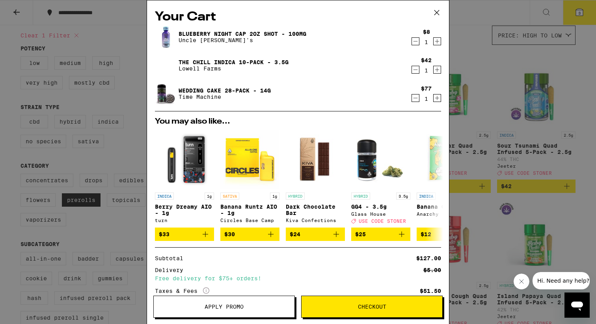
click at [414, 68] on icon "Decrement" at bounding box center [415, 69] width 7 height 9
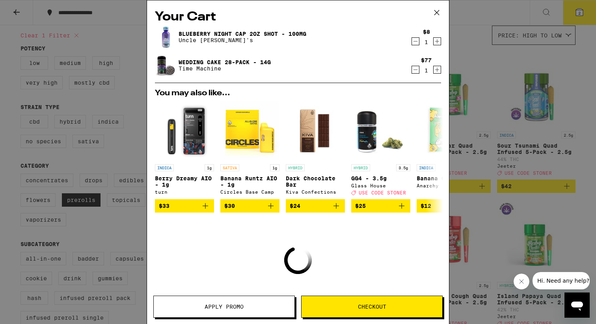
click at [414, 40] on icon "Decrement" at bounding box center [415, 41] width 7 height 9
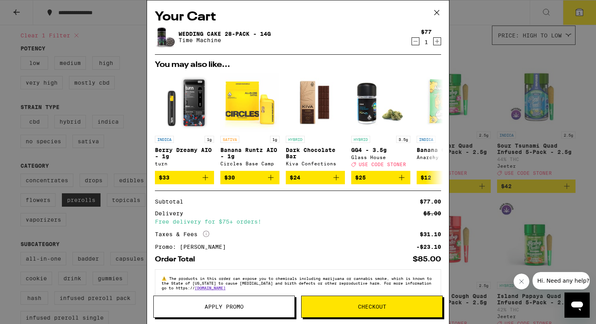
scroll to position [15, 0]
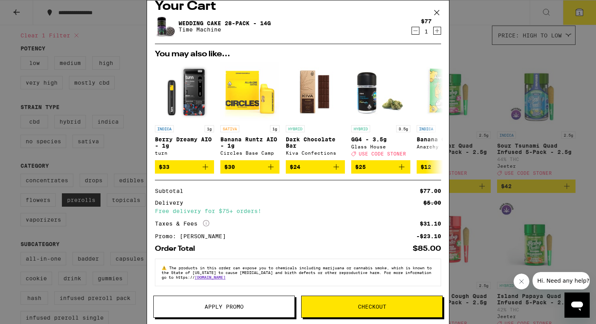
click at [316, 308] on span "Checkout" at bounding box center [372, 307] width 141 height 6
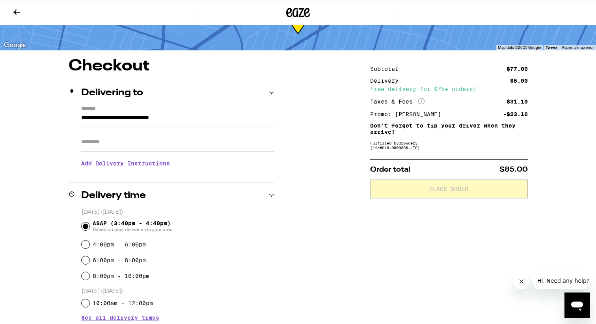
scroll to position [38, 0]
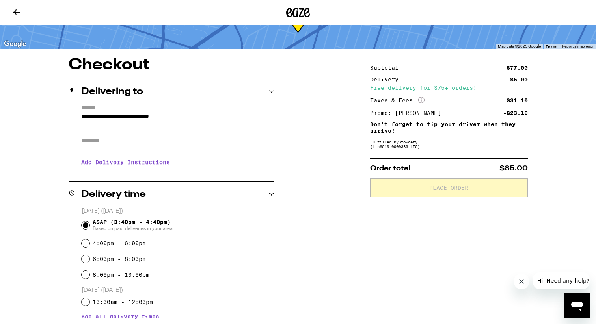
click at [238, 145] on input "Apt/Suite" at bounding box center [177, 141] width 193 height 19
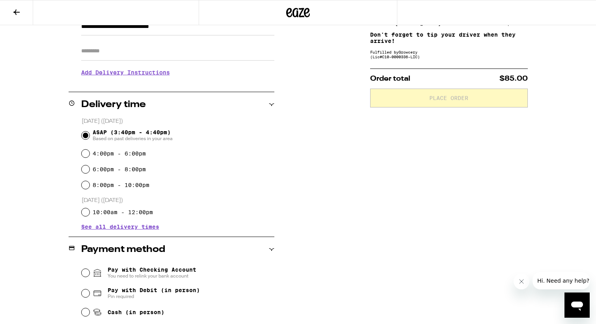
scroll to position [187, 0]
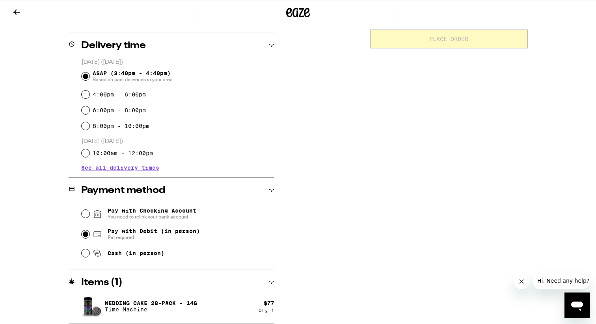
click at [84, 235] on input "Pay with Debit (in person) Pin required" at bounding box center [86, 235] width 8 height 8
radio input "true"
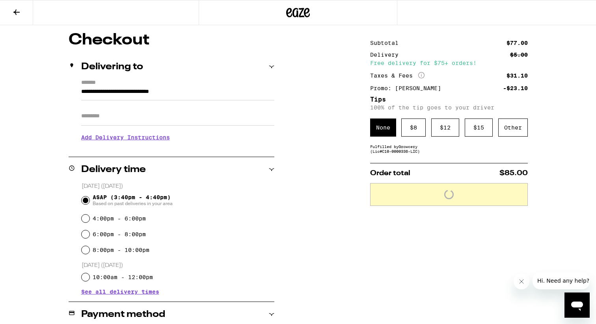
scroll to position [0, 0]
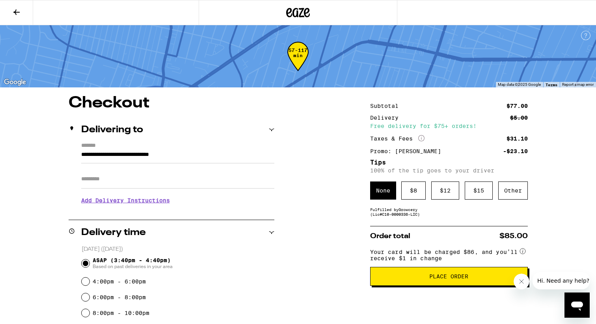
click at [91, 164] on input "**********" at bounding box center [177, 156] width 193 height 13
type input "**********"
click at [100, 177] on input "Apt/Suite" at bounding box center [177, 179] width 193 height 19
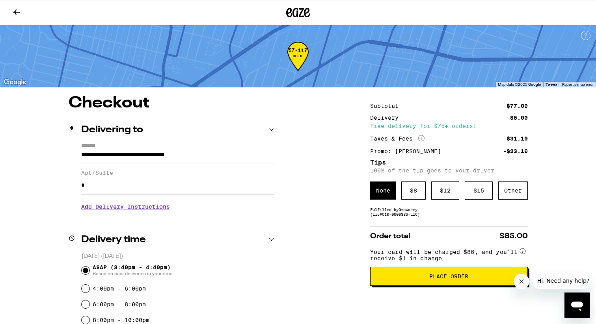
type input "*"
click at [49, 194] on div "**********" at bounding box center [298, 306] width 568 height 423
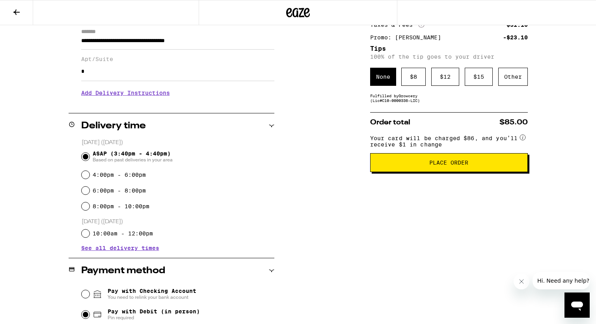
scroll to position [194, 0]
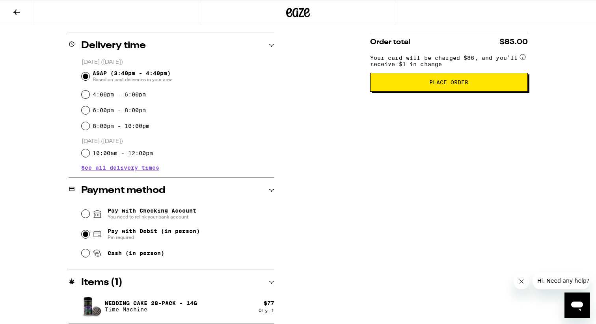
click at [92, 306] on img at bounding box center [92, 307] width 22 height 22
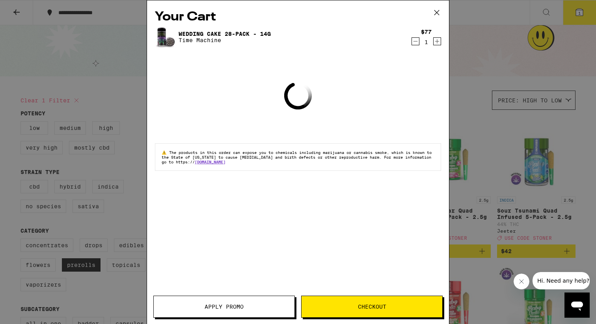
click at [122, 76] on div "Your Cart Wedding Cake 28-Pack - 14g Time Machine $77 1 Loading ⚠️ The products…" at bounding box center [298, 162] width 596 height 324
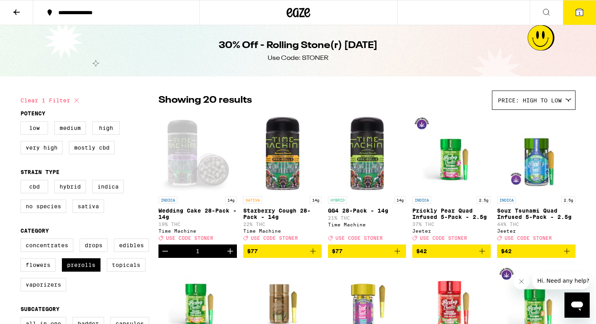
click at [176, 147] on div "Open page for Wedding Cake 28-Pack - 14g from Time Machine" at bounding box center [197, 153] width 78 height 79
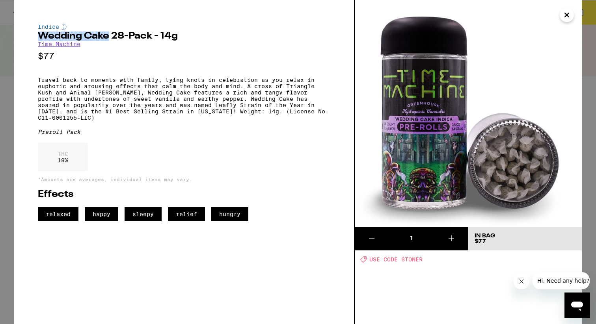
drag, startPoint x: 37, startPoint y: 37, endPoint x: 108, endPoint y: 36, distance: 71.4
click at [108, 36] on div "Indica Wedding Cake 28-Pack - 14g Time Machine $77 Travel back to moments with …" at bounding box center [184, 162] width 341 height 324
copy h2 "Wedding Cake"
click at [123, 92] on p "Travel back to moments with family, tying knots in celebration as you relax in …" at bounding box center [184, 99] width 293 height 44
click at [203, 93] on p "Travel back to moments with family, tying knots in celebration as you relax in …" at bounding box center [184, 99] width 293 height 44
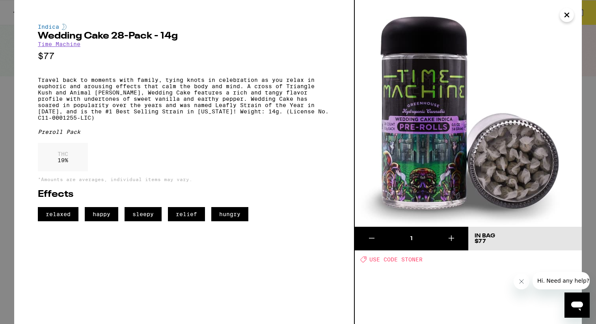
click at [98, 89] on p "Travel back to moments with family, tying knots in celebration as you relax in …" at bounding box center [184, 99] width 293 height 44
click at [8, 102] on div "Indica Wedding Cake 28-Pack - 14g Time Machine $77 Travel back to moments with …" at bounding box center [298, 162] width 596 height 324
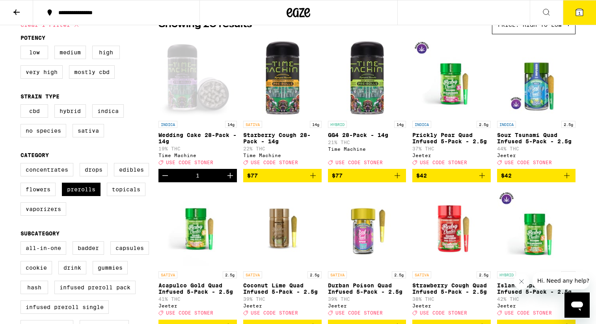
scroll to position [77, 0]
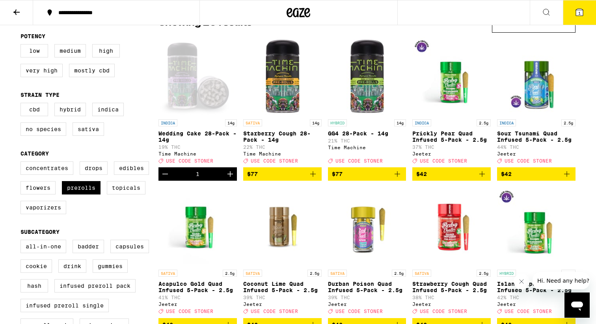
click at [579, 12] on span "1" at bounding box center [579, 13] width 2 height 5
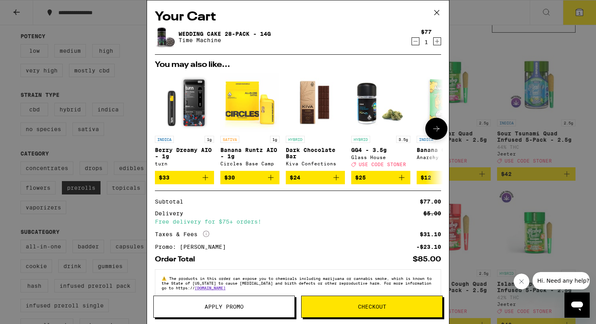
scroll to position [15, 0]
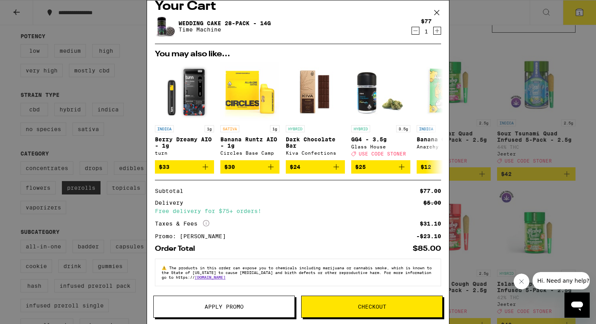
click at [0, 195] on div "Your Cart Wedding Cake 28-Pack - 14g Time Machine $77 1 You may also like... IN…" at bounding box center [298, 162] width 596 height 324
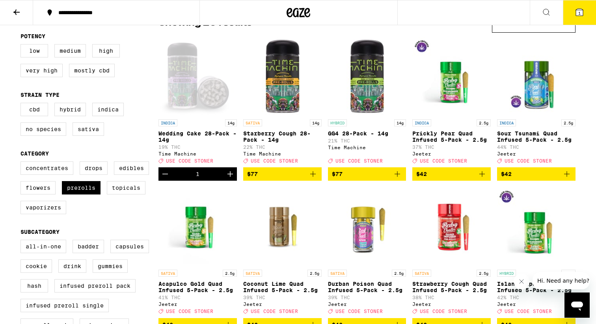
click at [15, 12] on icon at bounding box center [16, 12] width 6 height 6
